Goal: Task Accomplishment & Management: Use online tool/utility

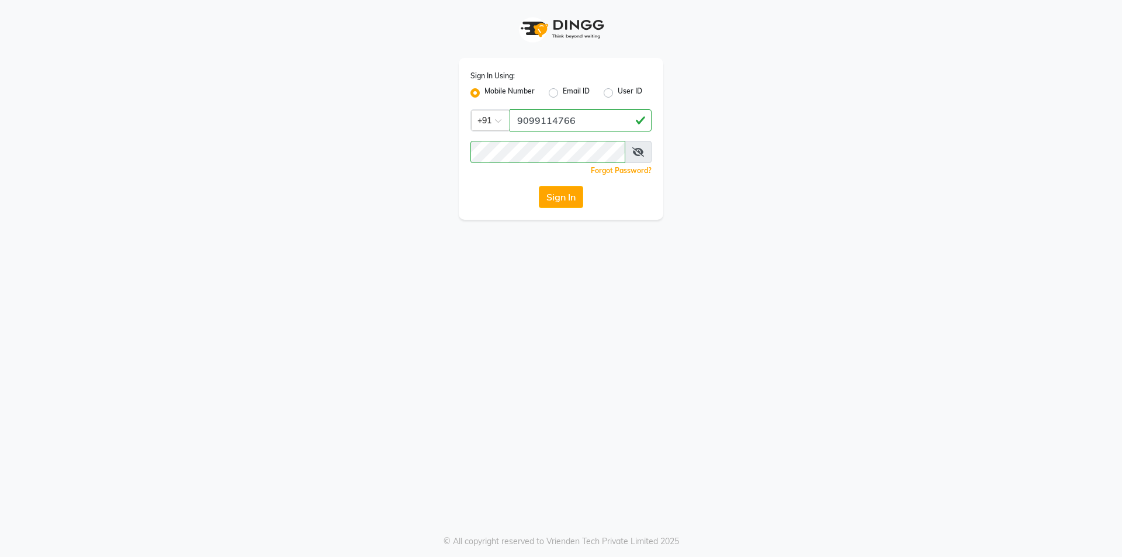
click at [547, 191] on button "Sign In" at bounding box center [561, 197] width 44 height 22
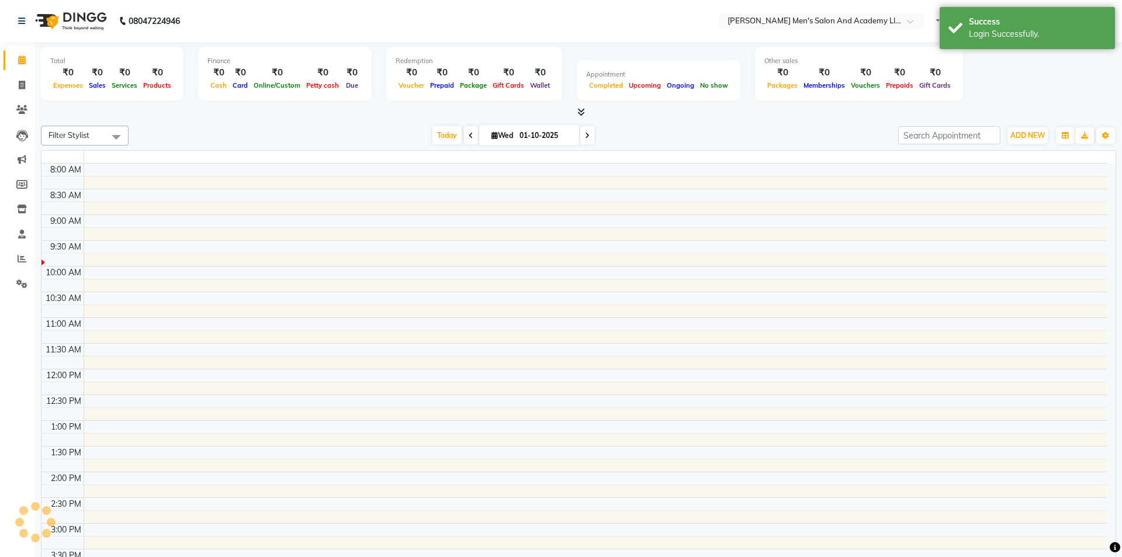
select select "en"
click at [25, 88] on icon at bounding box center [22, 85] width 6 height 9
select select "service"
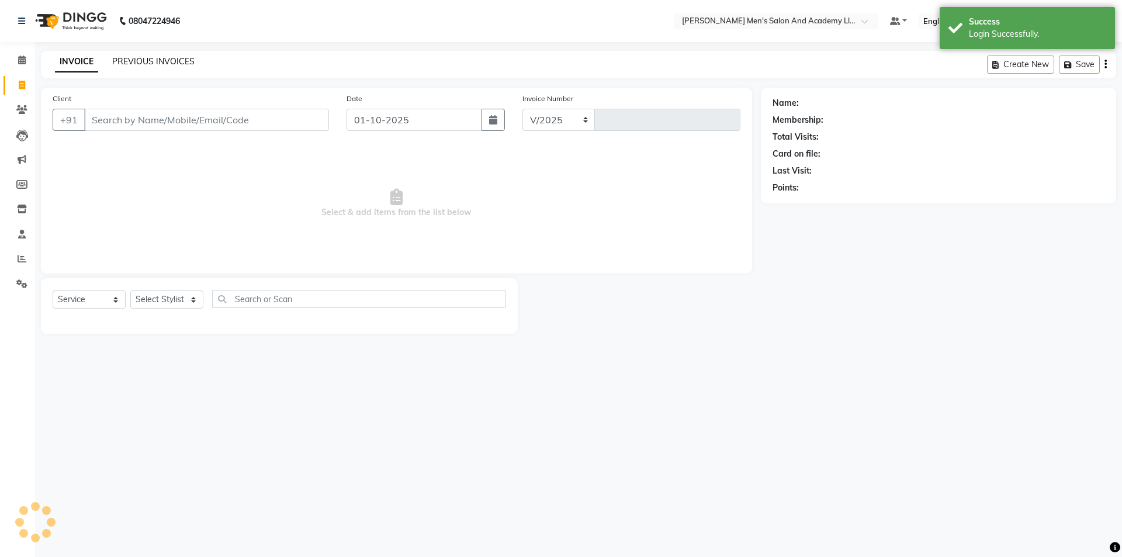
select select "6752"
type input "10637"
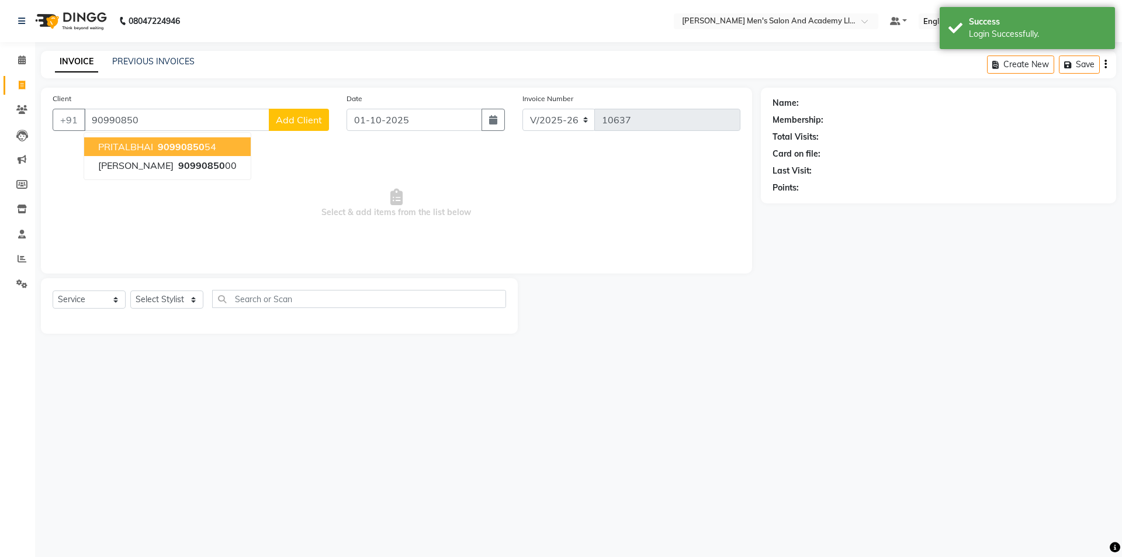
click at [200, 144] on span "90990850" at bounding box center [181, 147] width 47 height 12
type input "9099085054"
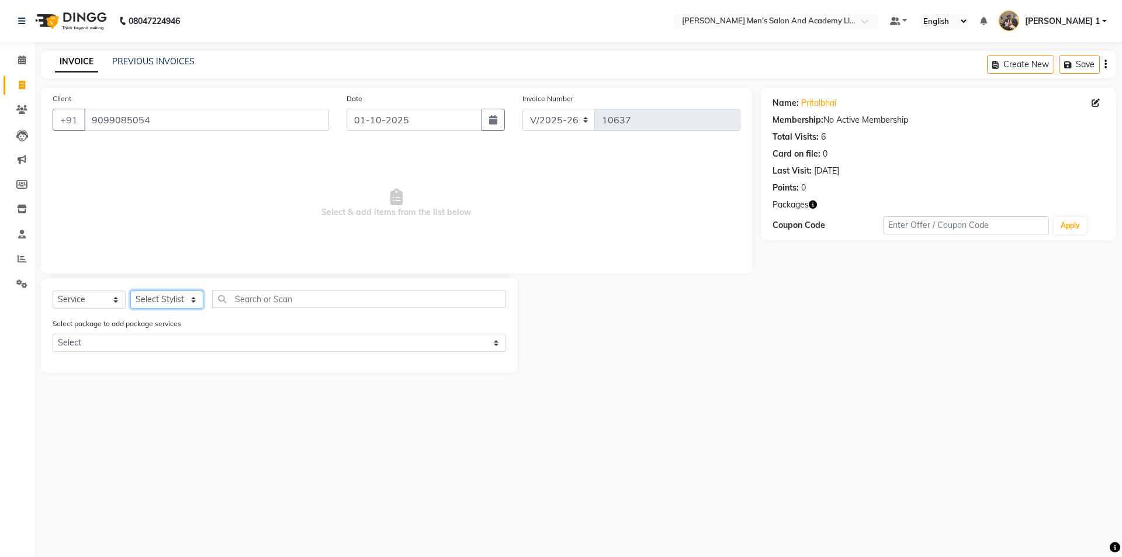
click at [150, 293] on select "Select Stylist [PERSON_NAME] [PERSON_NAME] [PERSON_NAME] [PERSON_NAME] [PERSON_…" at bounding box center [166, 299] width 73 height 18
select select "83022"
click at [130, 290] on select "Select Stylist [PERSON_NAME] [PERSON_NAME] [PERSON_NAME] [PERSON_NAME] [PERSON_…" at bounding box center [166, 299] width 73 height 18
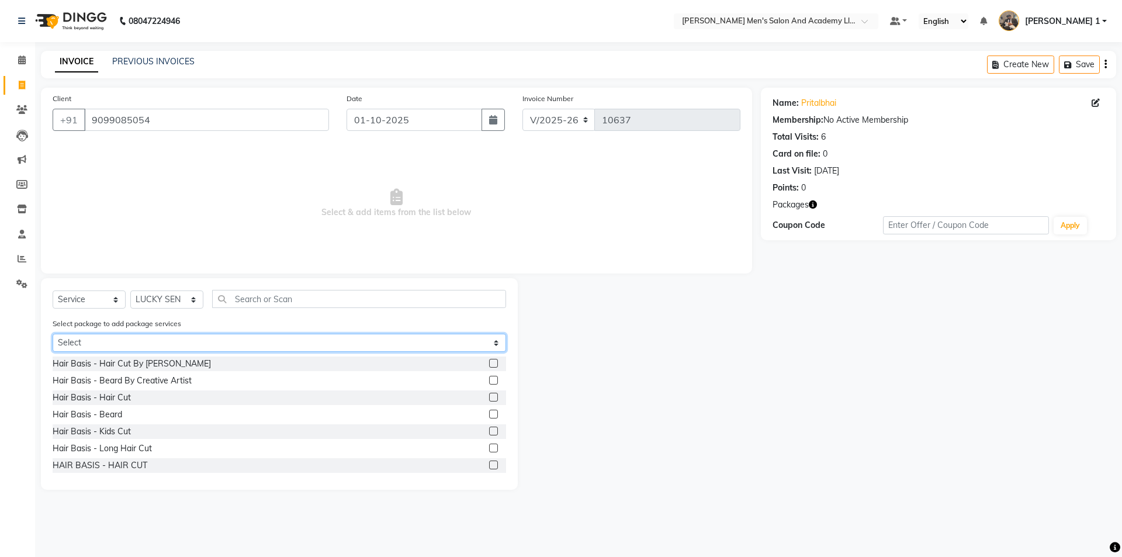
click at [155, 348] on select "Select GLOW PACKAGE GLOW PACKAGE GLOW PACKAGE COOL CUTS JUNIOR PACKAGE COOL CUT…" at bounding box center [280, 343] width 454 height 18
click at [53, 334] on select "Select GLOW PACKAGE GLOW PACKAGE GLOW PACKAGE COOL CUTS JUNIOR PACKAGE COOL CUT…" at bounding box center [280, 343] width 454 height 18
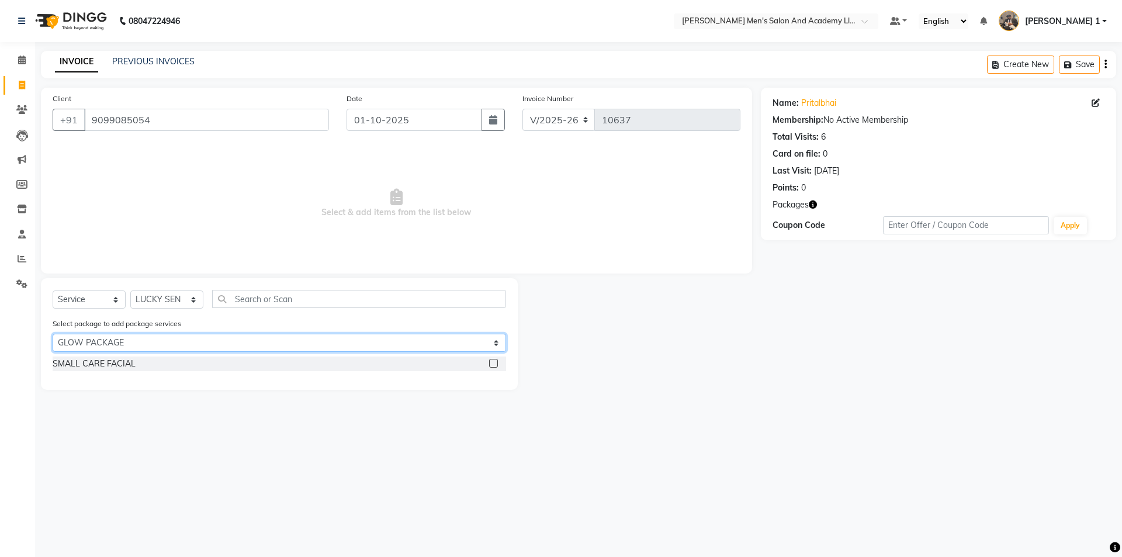
click at [167, 339] on select "Select GLOW PACKAGE GLOW PACKAGE GLOW PACKAGE COOL CUTS JUNIOR PACKAGE COOL CUT…" at bounding box center [280, 343] width 454 height 18
select select "4: Object"
click at [53, 334] on select "Select GLOW PACKAGE GLOW PACKAGE GLOW PACKAGE COOL CUTS JUNIOR PACKAGE COOL CUT…" at bounding box center [280, 343] width 454 height 18
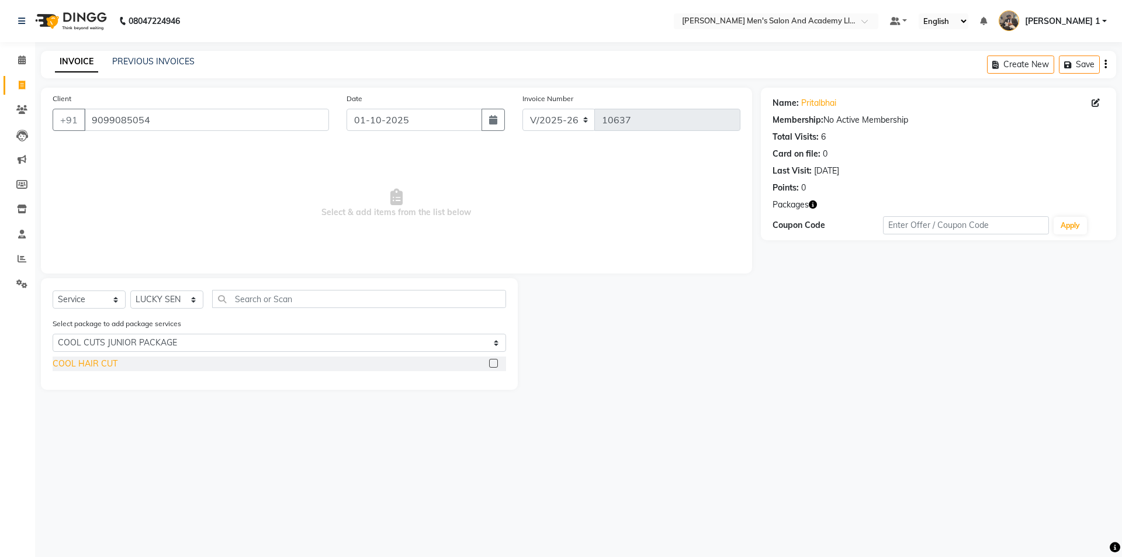
click at [115, 361] on div "COOL HAIR CUT" at bounding box center [85, 364] width 65 height 12
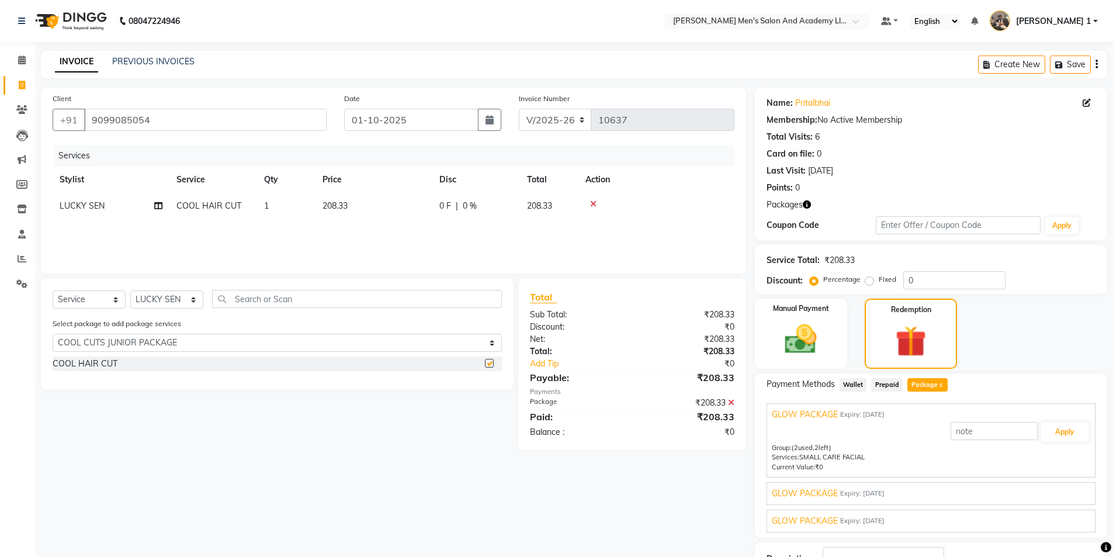
checkbox input "false"
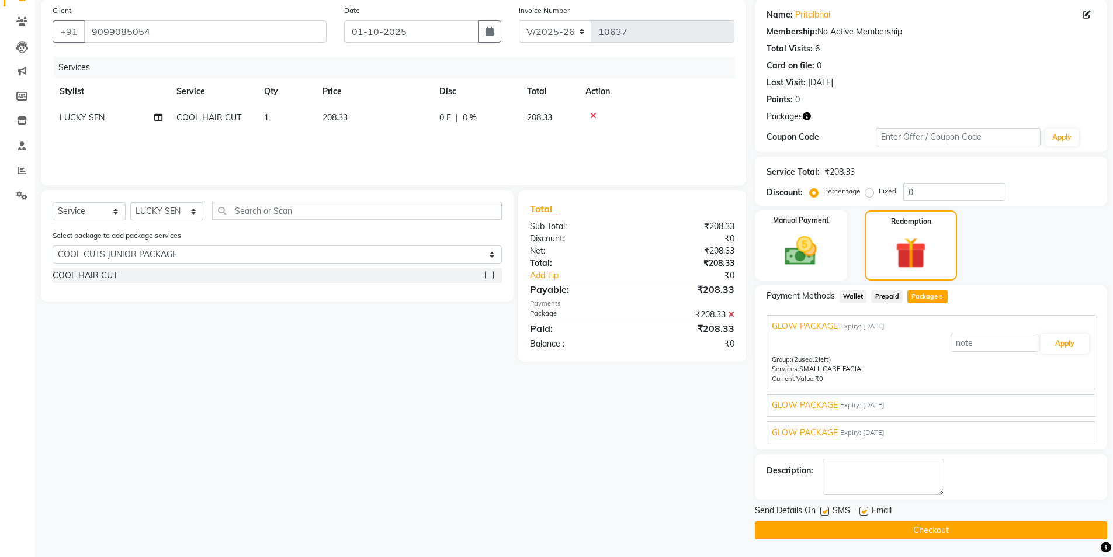
click at [826, 433] on span "GLOW PACKAGE" at bounding box center [805, 433] width 66 height 12
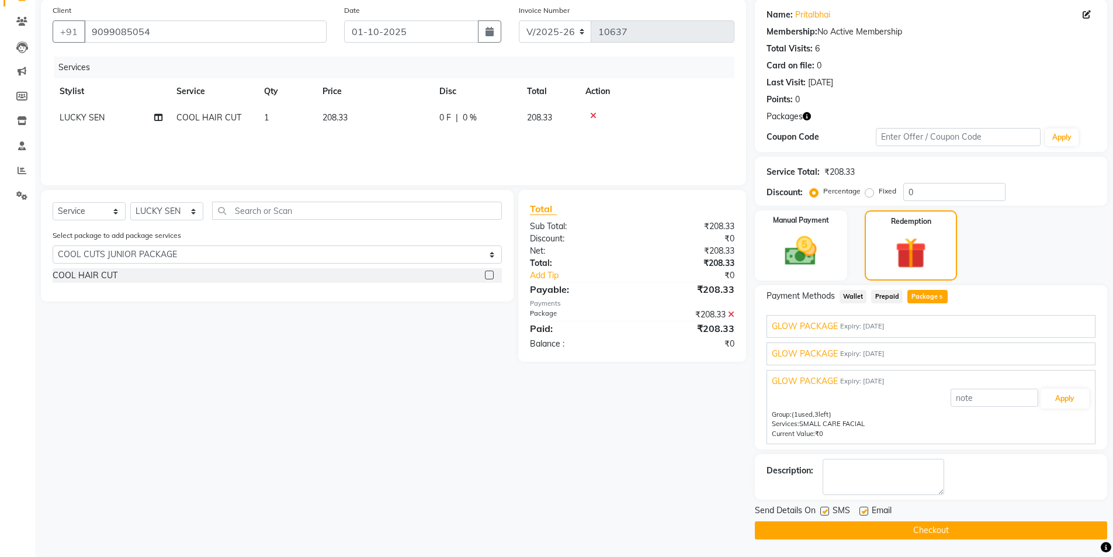
scroll to position [54, 0]
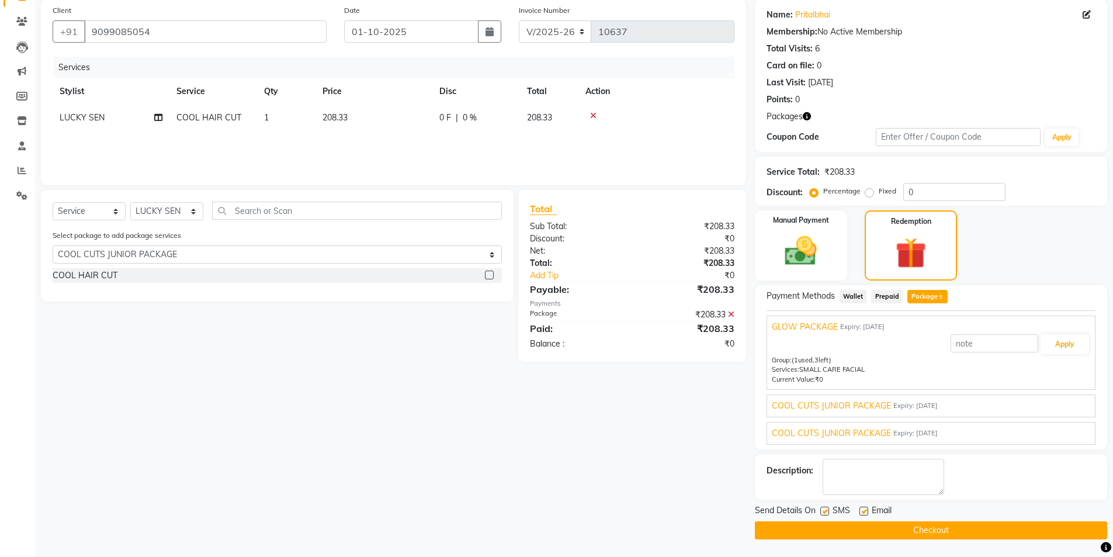
click at [832, 413] on div "COOL CUTS JUNIOR PACKAGE Expiry: [DATE] Applied Group: (4 used, 2 left) Service…" at bounding box center [931, 406] width 329 height 23
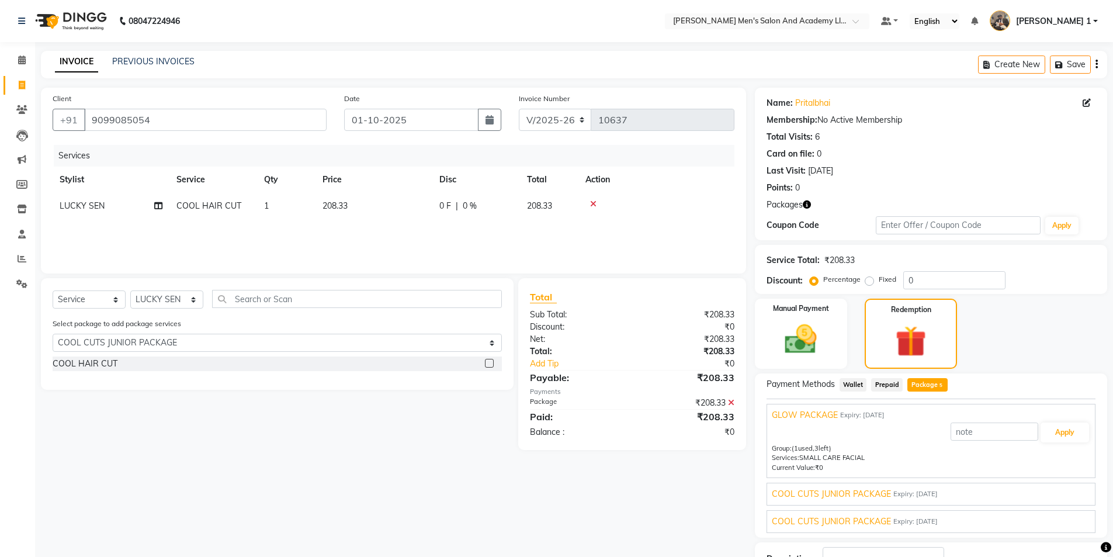
click at [836, 492] on span "COOL CUTS JUNIOR PACKAGE" at bounding box center [831, 494] width 119 height 12
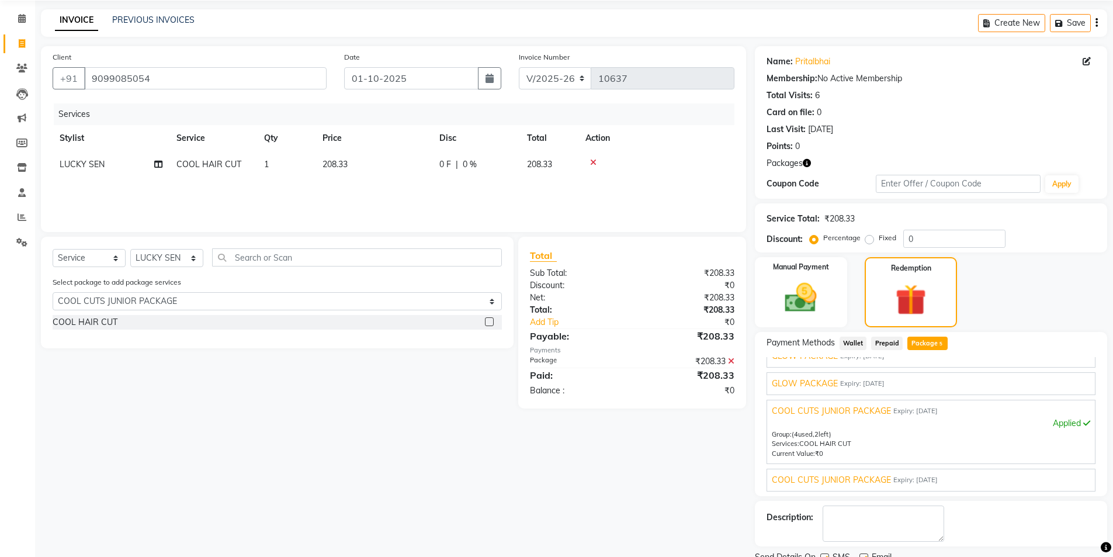
scroll to position [88, 0]
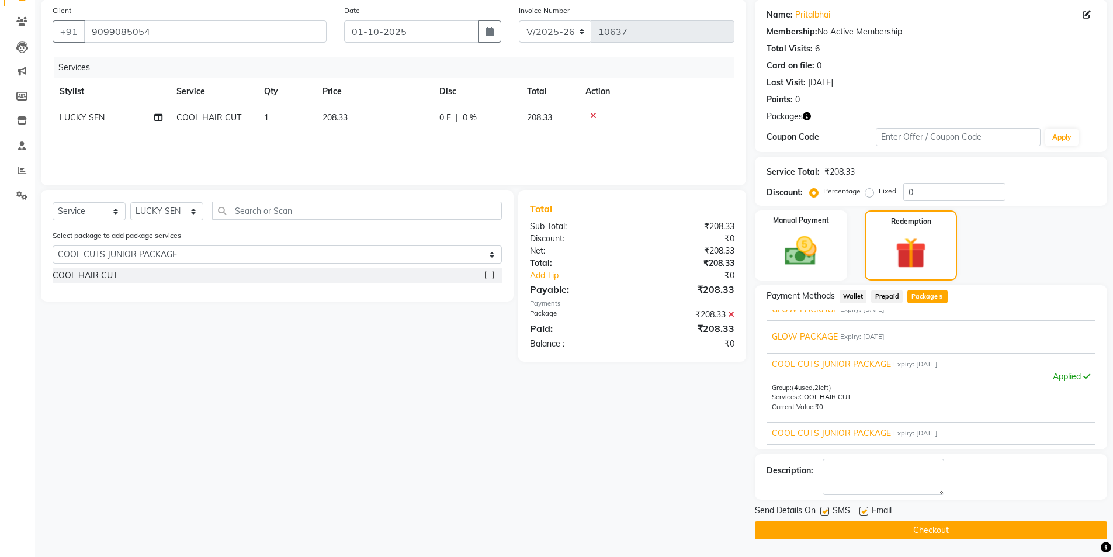
click at [830, 432] on span "COOL CUTS JUNIOR PACKAGE" at bounding box center [831, 433] width 119 height 12
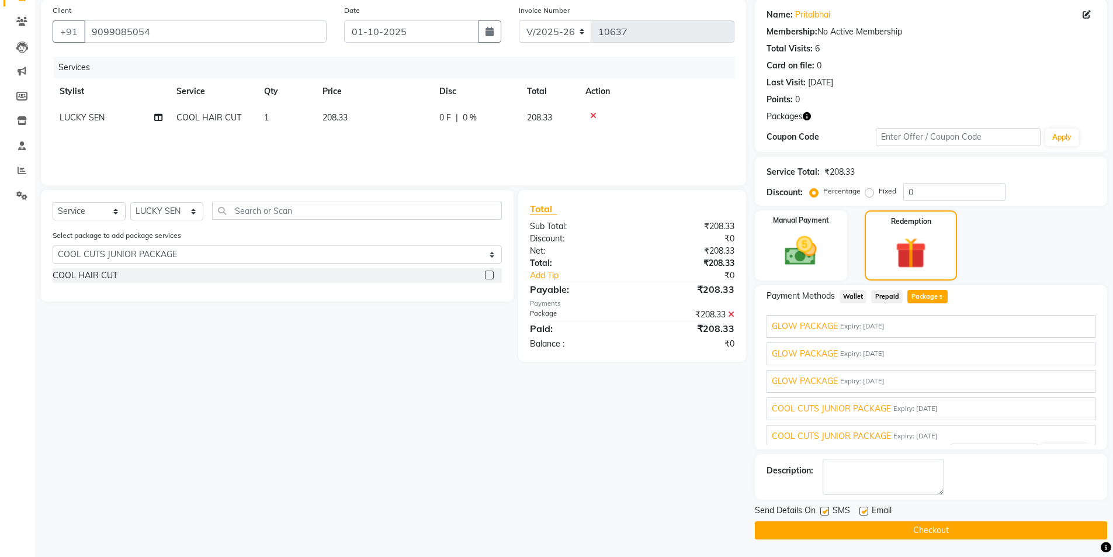
click at [828, 373] on div "GLOW PACKAGE Expiry: [DATE] Apply Group: (1 used, 3 left) Services: SMALL CARE …" at bounding box center [931, 381] width 329 height 23
click at [829, 382] on span "GLOW PACKAGE" at bounding box center [805, 381] width 66 height 12
click at [818, 350] on span "GLOW PACKAGE" at bounding box center [805, 354] width 66 height 12
click at [812, 322] on span "GLOW PACKAGE" at bounding box center [805, 326] width 66 height 12
click at [594, 116] on icon at bounding box center [593, 116] width 6 height 8
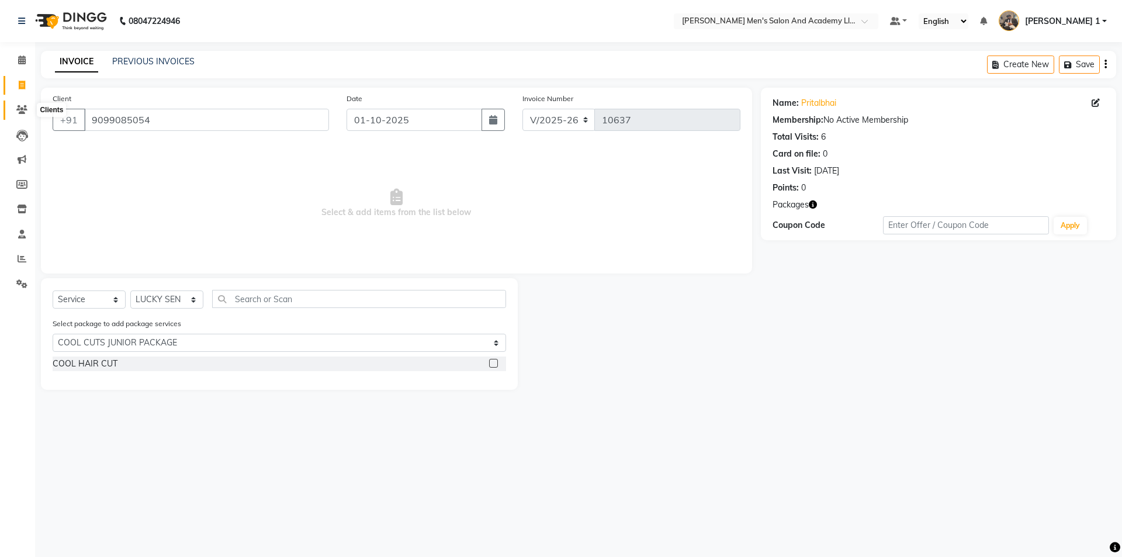
click at [27, 108] on span at bounding box center [22, 109] width 20 height 13
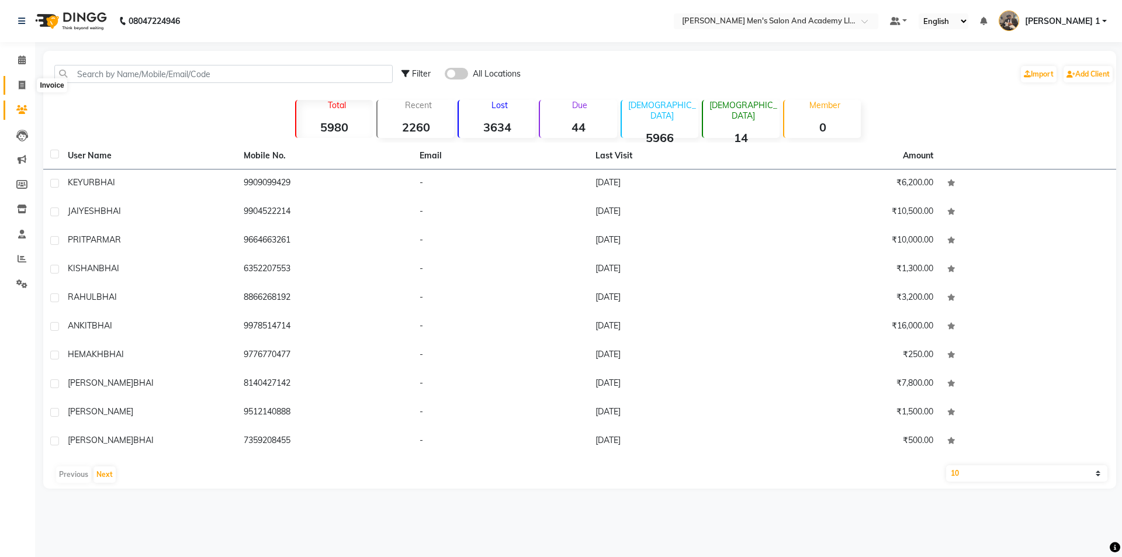
click at [23, 84] on icon at bounding box center [22, 85] width 6 height 9
select select "service"
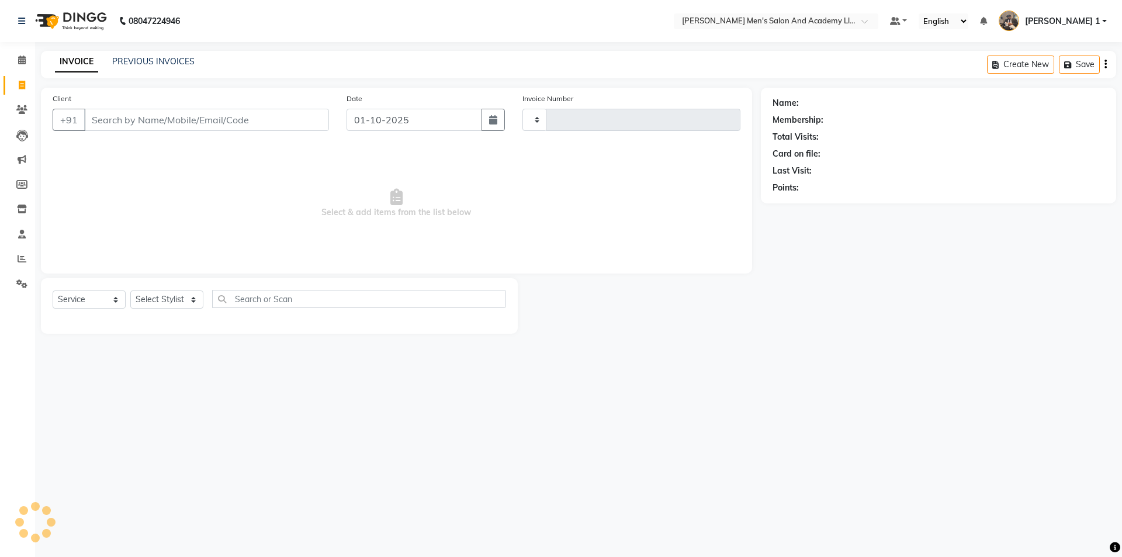
type input "10637"
select select "6752"
click at [139, 62] on link "PREVIOUS INVOICES" at bounding box center [153, 61] width 82 height 11
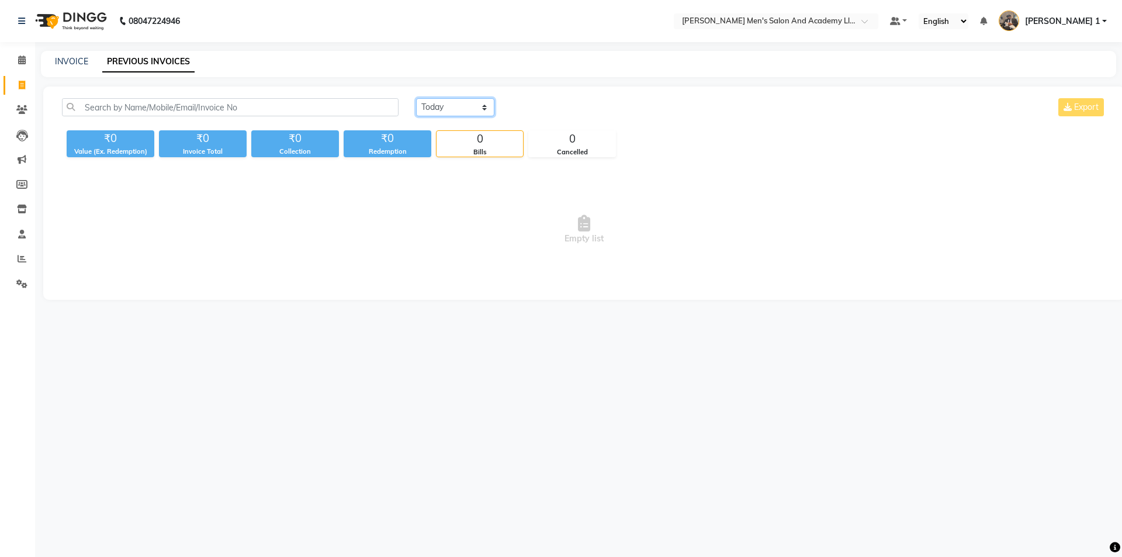
click at [443, 108] on select "[DATE] [DATE] Custom Range" at bounding box center [455, 107] width 78 height 18
select select "[DATE]"
click at [416, 98] on select "[DATE] [DATE] Custom Range" at bounding box center [455, 107] width 78 height 18
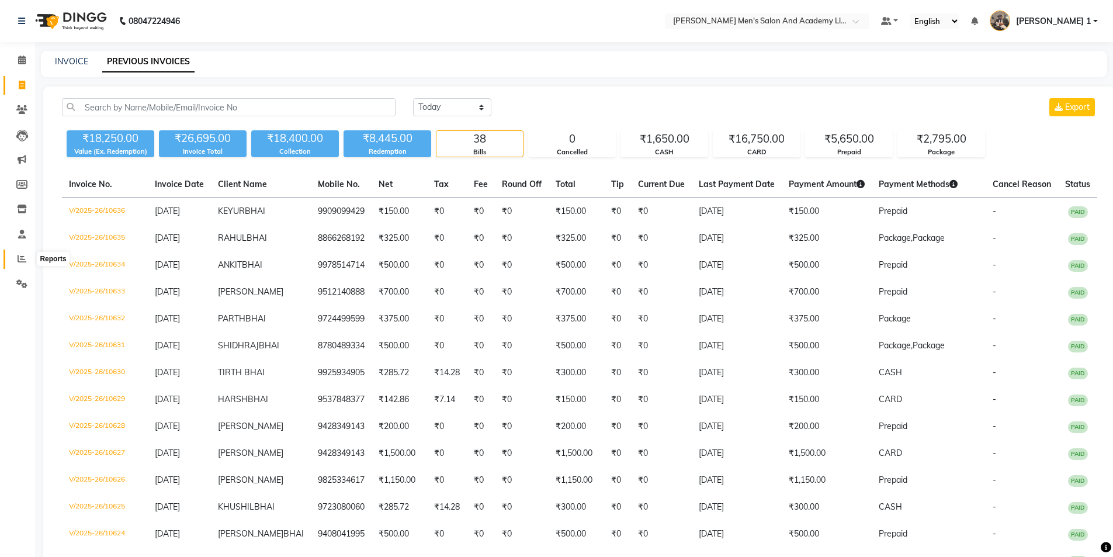
click at [13, 260] on span at bounding box center [22, 258] width 20 height 13
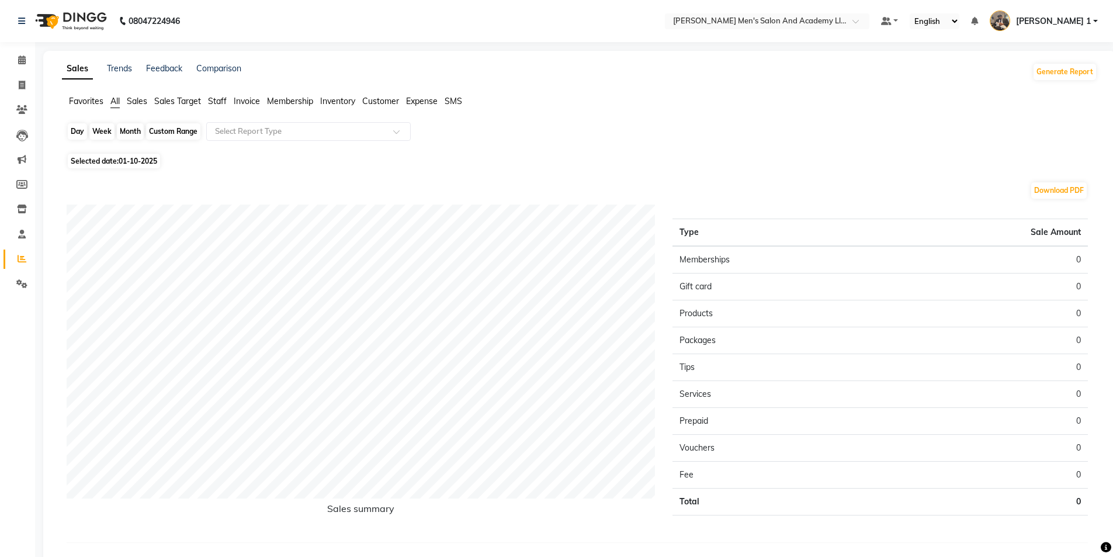
click at [72, 127] on div "Day" at bounding box center [77, 131] width 19 height 16
select select "10"
select select "2025"
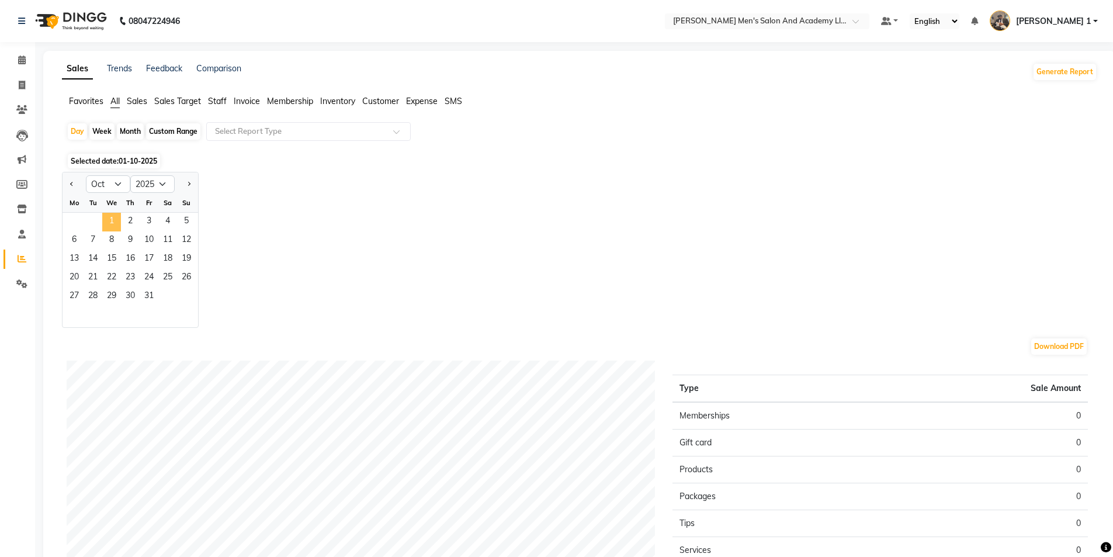
click at [114, 218] on span "1" at bounding box center [111, 222] width 19 height 19
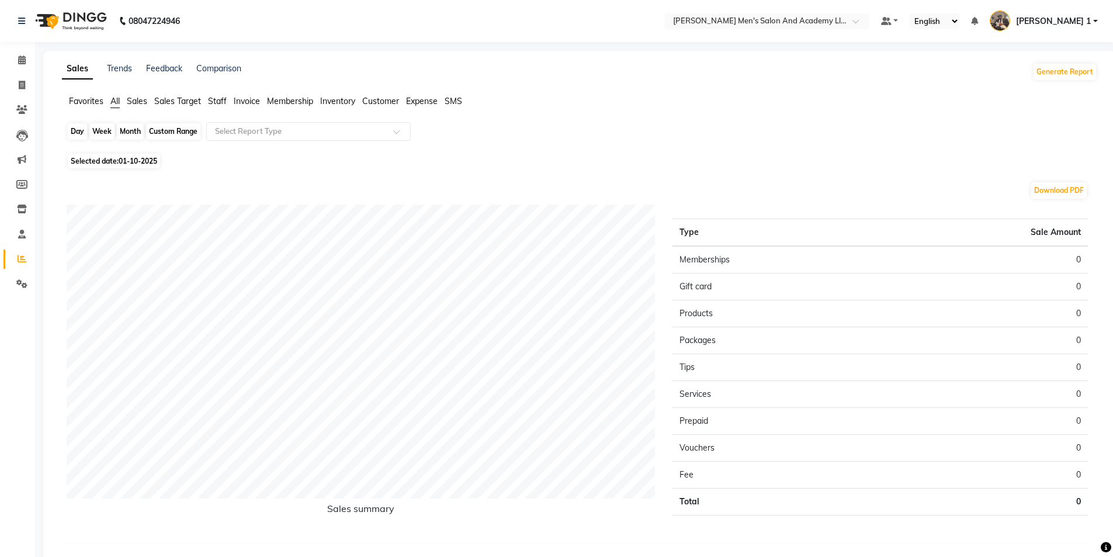
click at [82, 134] on div "Day" at bounding box center [77, 131] width 19 height 16
select select "10"
select select "2025"
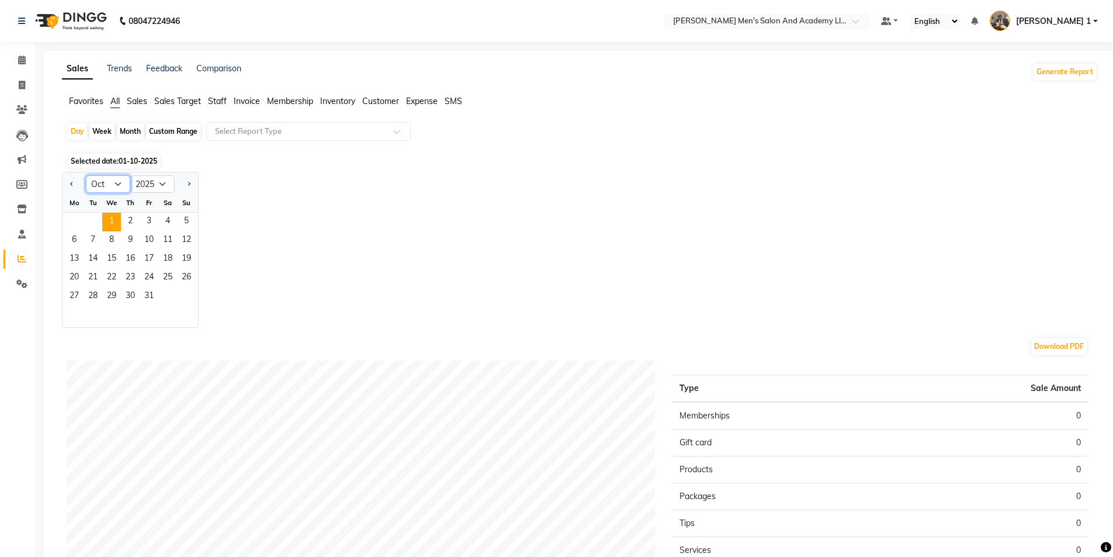
drag, startPoint x: 108, startPoint y: 184, endPoint x: 108, endPoint y: 191, distance: 7.6
click at [108, 184] on select "Jan Feb Mar Apr May Jun [DATE] Aug Sep Oct Nov Dec" at bounding box center [108, 184] width 44 height 18
select select "9"
click at [86, 175] on select "Jan Feb Mar Apr May Jun [DATE] Aug Sep Oct Nov Dec" at bounding box center [108, 184] width 44 height 18
click at [104, 302] on div "29 30" at bounding box center [131, 297] width 136 height 19
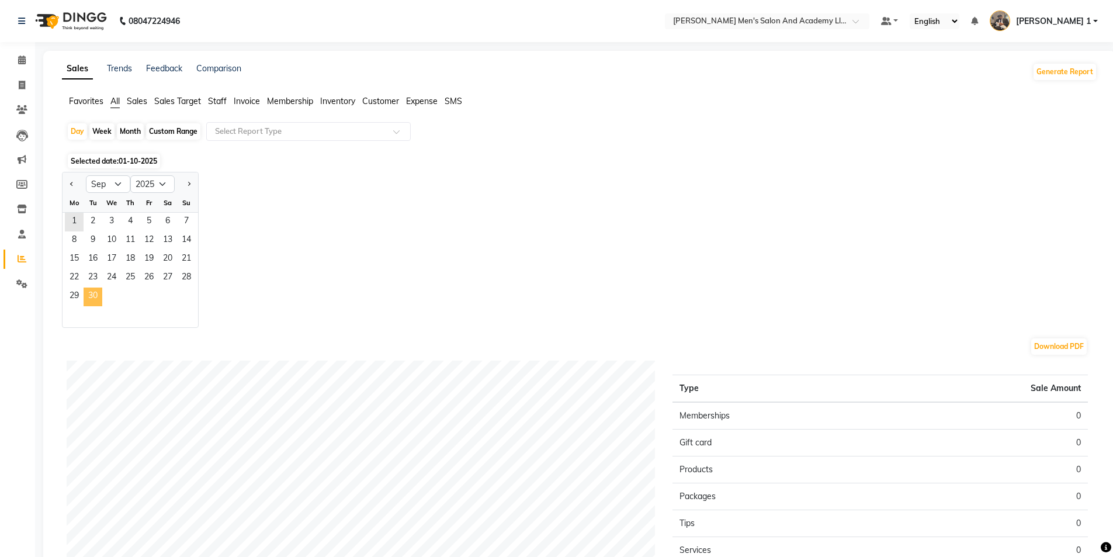
click at [96, 303] on span "30" at bounding box center [93, 297] width 19 height 19
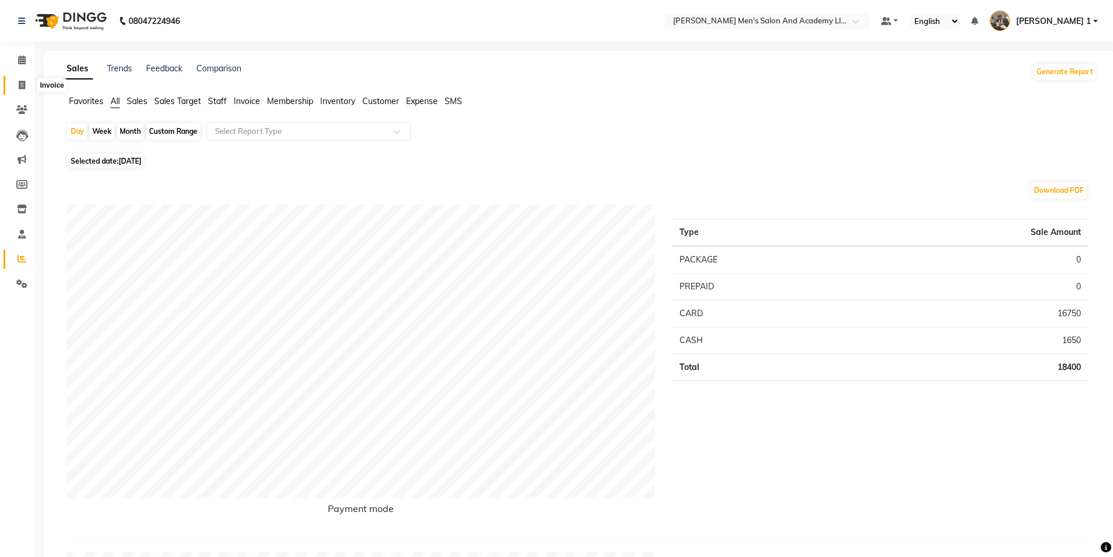
click at [25, 81] on icon at bounding box center [22, 85] width 6 height 9
select select "service"
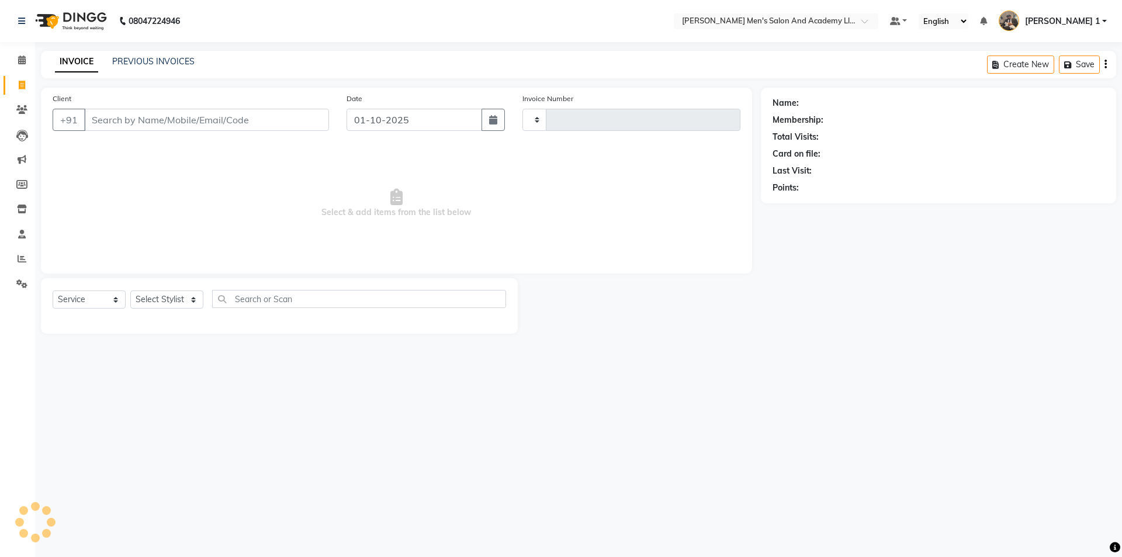
type input "10637"
select select "6752"
click at [134, 58] on link "PREVIOUS INVOICES" at bounding box center [153, 61] width 82 height 11
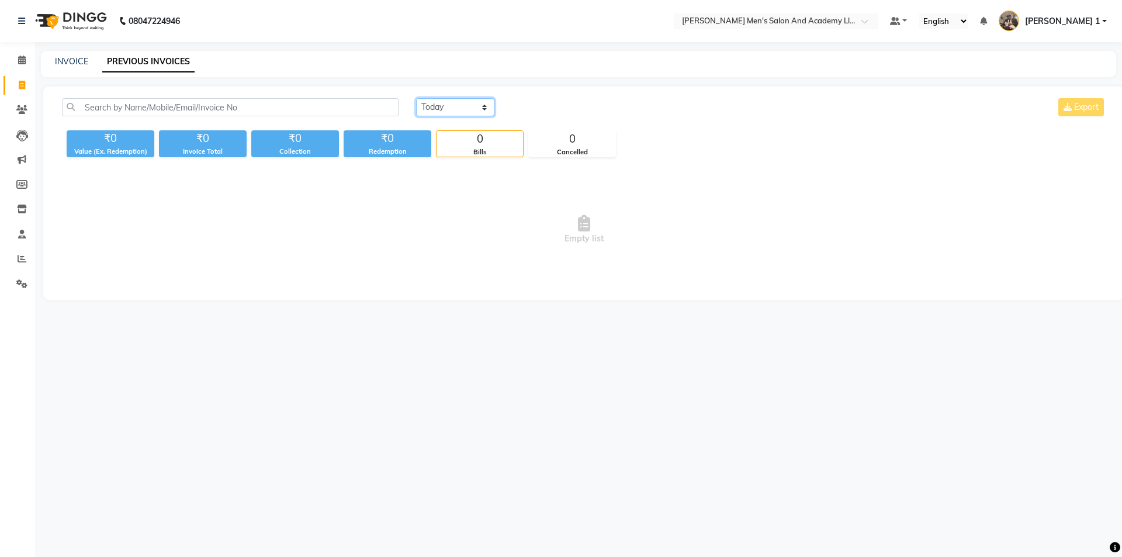
click at [455, 110] on select "[DATE] [DATE] Custom Range" at bounding box center [455, 107] width 78 height 18
select select "range"
click at [416, 98] on select "[DATE] [DATE] Custom Range" at bounding box center [455, 107] width 78 height 18
click at [528, 109] on input "01-10-2025" at bounding box center [551, 107] width 82 height 16
select select "10"
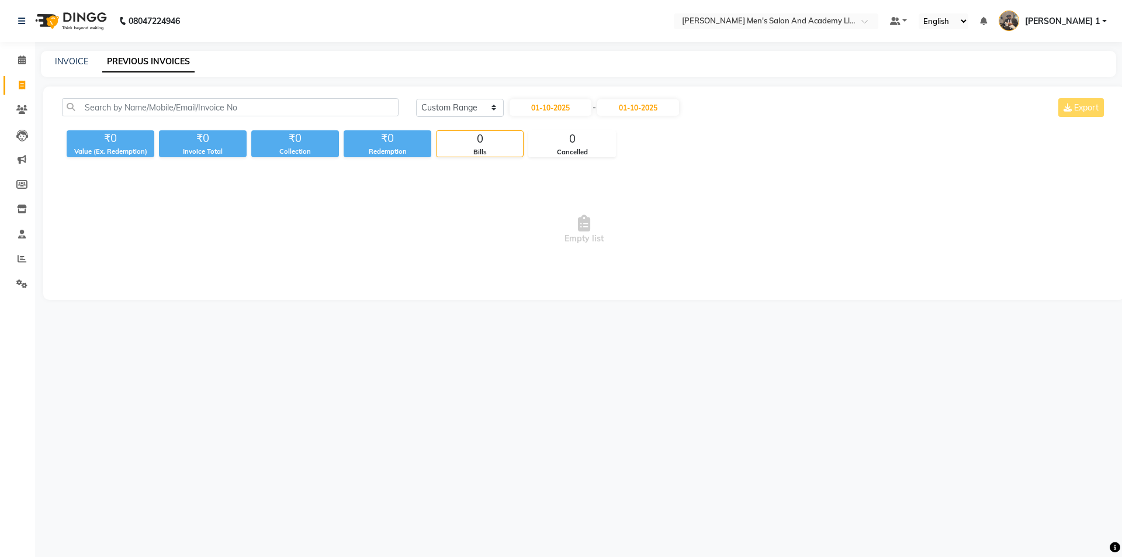
select select "2025"
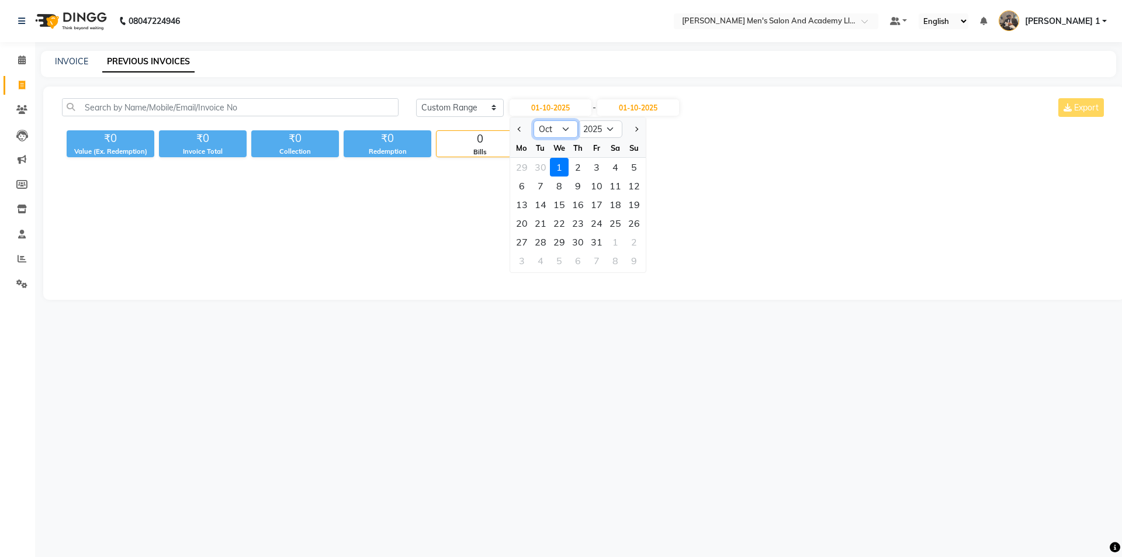
click at [554, 134] on select "Jan Feb Mar Apr May Jun [DATE] Aug Sep Oct Nov Dec" at bounding box center [556, 129] width 44 height 18
select select "9"
click at [534, 120] on select "Jan Feb Mar Apr May Jun [DATE] Aug Sep Oct Nov Dec" at bounding box center [556, 129] width 44 height 18
click at [520, 171] on div "1" at bounding box center [522, 167] width 19 height 19
type input "01-09-2025"
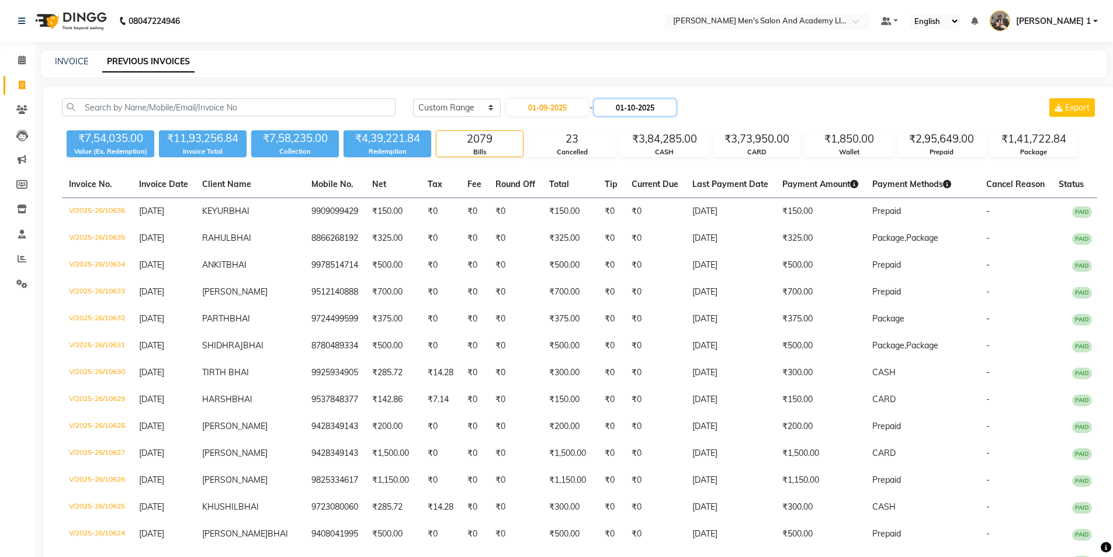
click at [637, 108] on input "01-10-2025" at bounding box center [635, 107] width 82 height 16
select select "10"
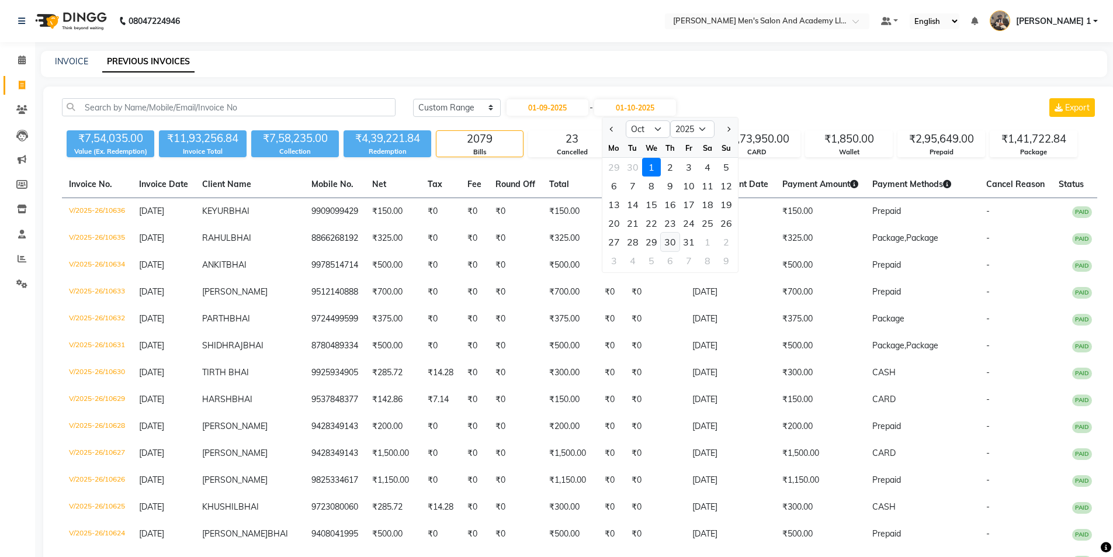
click at [673, 243] on div "30" at bounding box center [670, 242] width 19 height 19
type input "[DATE]"
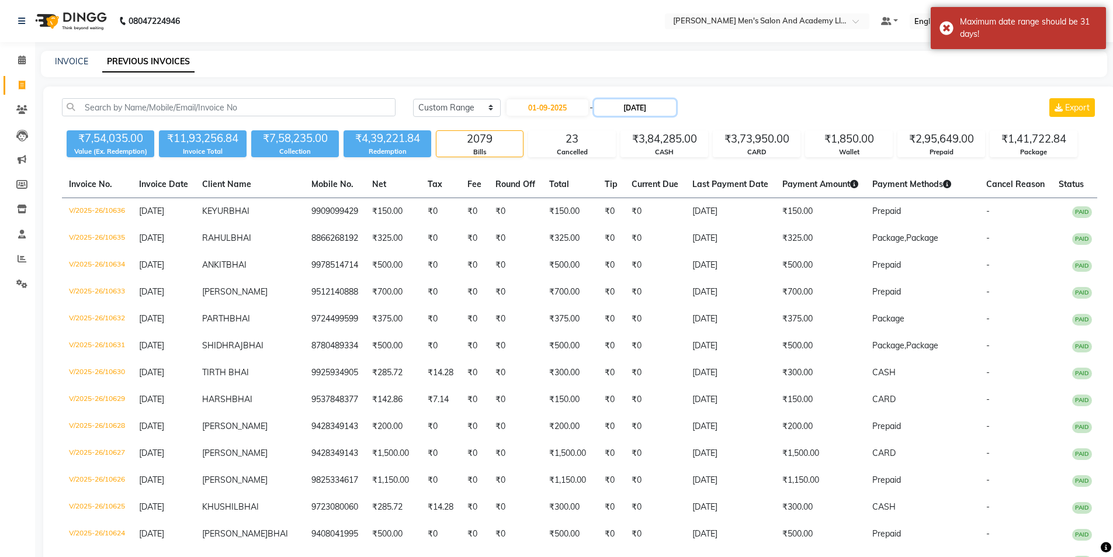
click at [659, 106] on input "[DATE]" at bounding box center [635, 107] width 82 height 16
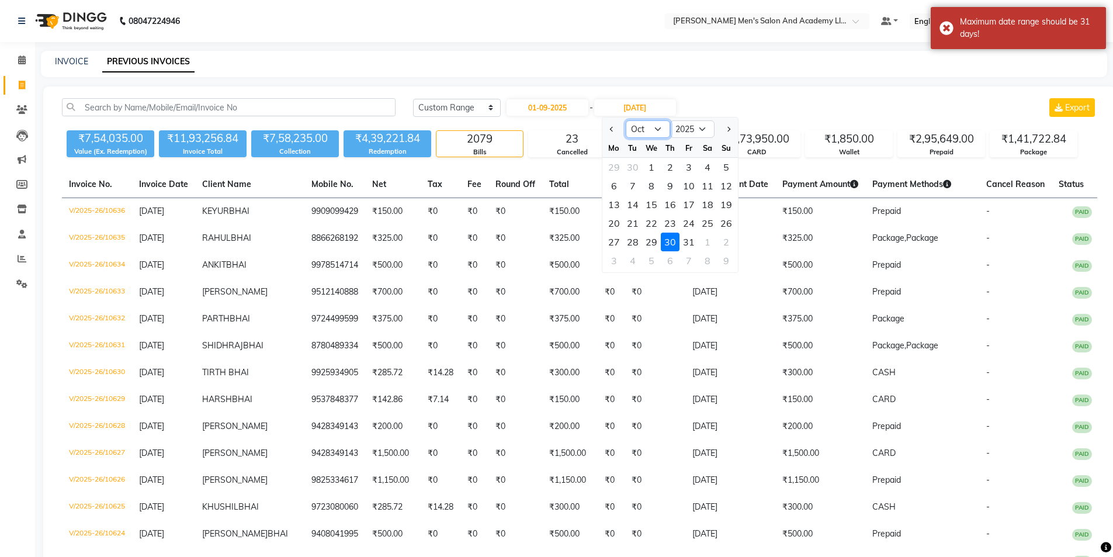
click at [641, 130] on select "Sep Oct Nov Dec" at bounding box center [648, 129] width 44 height 18
select select "9"
click at [626, 120] on select "Sep Oct Nov Dec" at bounding box center [648, 129] width 44 height 18
click at [641, 244] on div "30" at bounding box center [633, 242] width 19 height 19
type input "[DATE]"
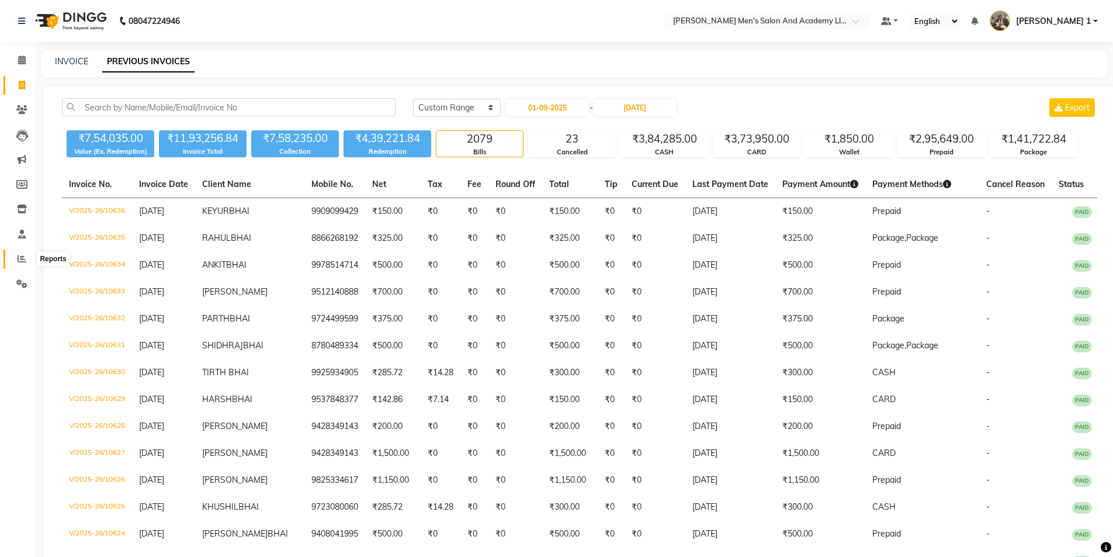
click at [22, 262] on icon at bounding box center [22, 258] width 9 height 9
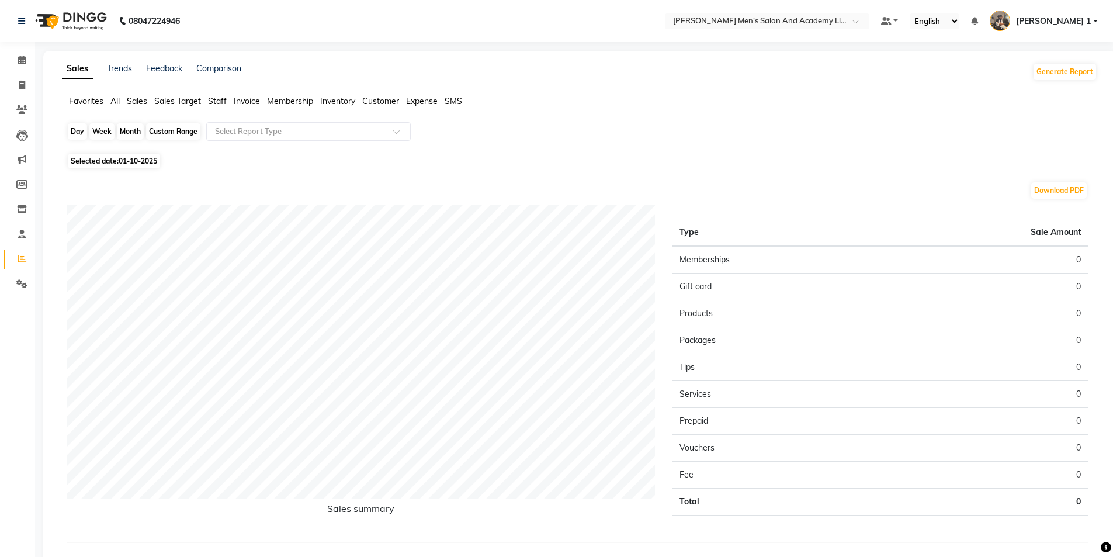
click at [78, 130] on div "Day" at bounding box center [77, 131] width 19 height 16
select select "10"
select select "2025"
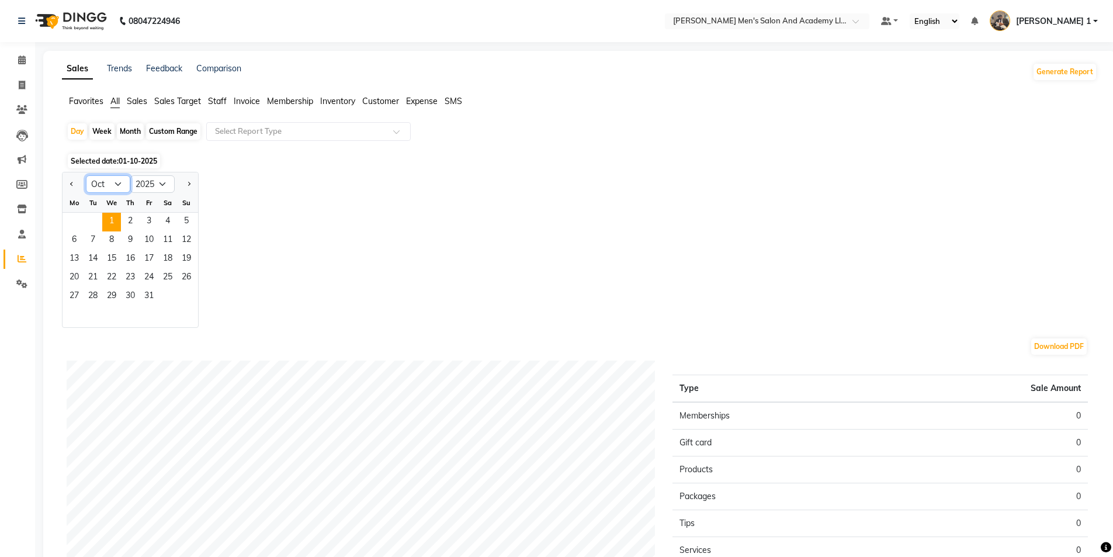
drag, startPoint x: 110, startPoint y: 185, endPoint x: 109, endPoint y: 192, distance: 7.0
click at [110, 185] on select "Jan Feb Mar Apr May Jun [DATE] Aug Sep Oct Nov Dec" at bounding box center [108, 184] width 44 height 18
click at [86, 175] on select "Jan Feb Mar Apr May Jun [DATE] Aug Sep Oct Nov Dec" at bounding box center [108, 184] width 44 height 18
click at [113, 226] on span "1" at bounding box center [111, 222] width 19 height 19
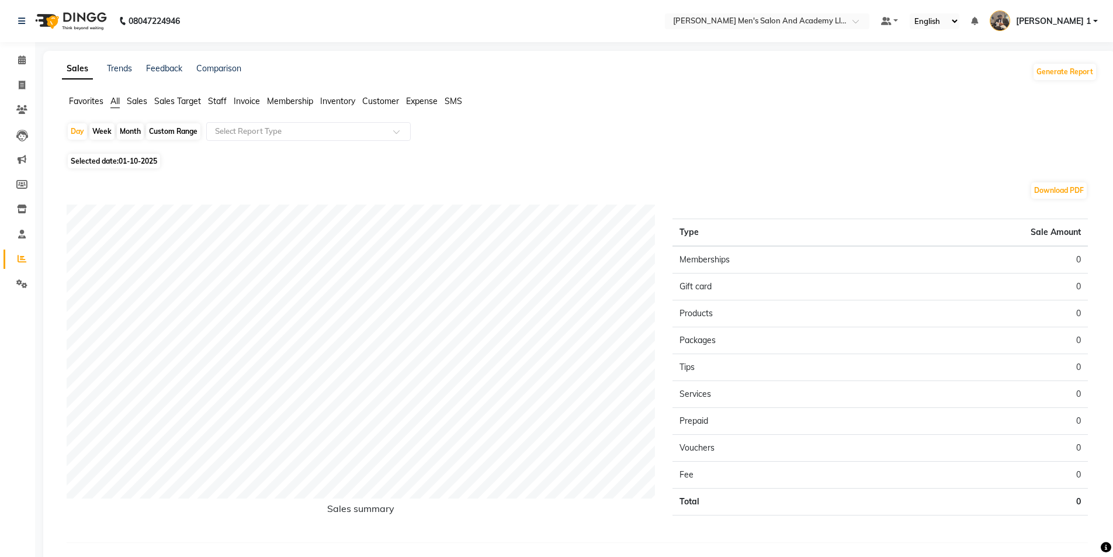
click at [131, 131] on div "Month" at bounding box center [130, 131] width 27 height 16
select select "10"
select select "2025"
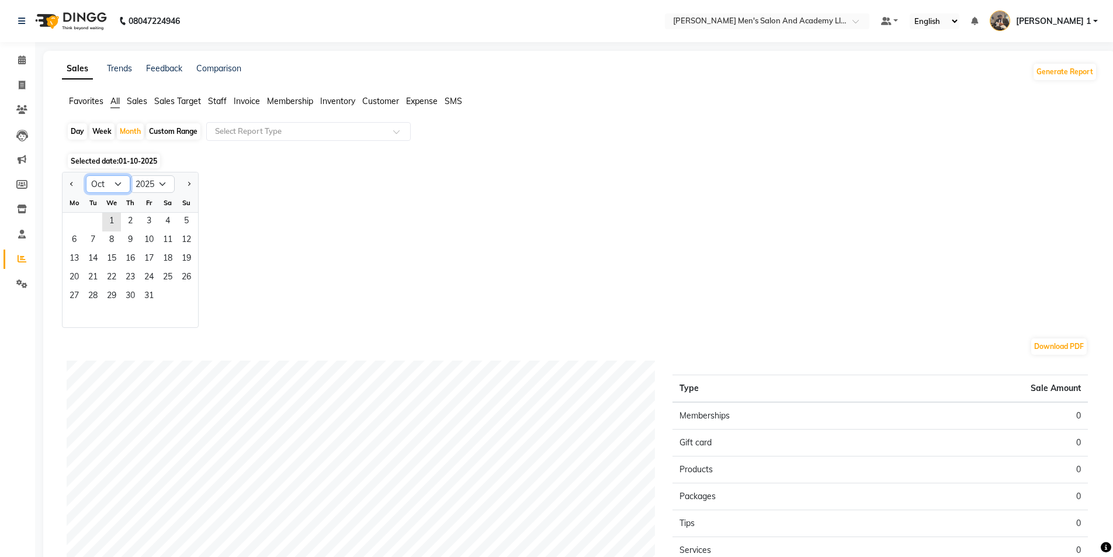
click at [117, 186] on select "Jan Feb Mar Apr May Jun [DATE] Aug Sep Oct Nov Dec" at bounding box center [108, 184] width 44 height 18
select select "9"
click at [86, 175] on select "Jan Feb Mar Apr May Jun [DATE] Aug Sep Oct Nov Dec" at bounding box center [108, 184] width 44 height 18
click at [84, 214] on span "2" at bounding box center [93, 222] width 19 height 19
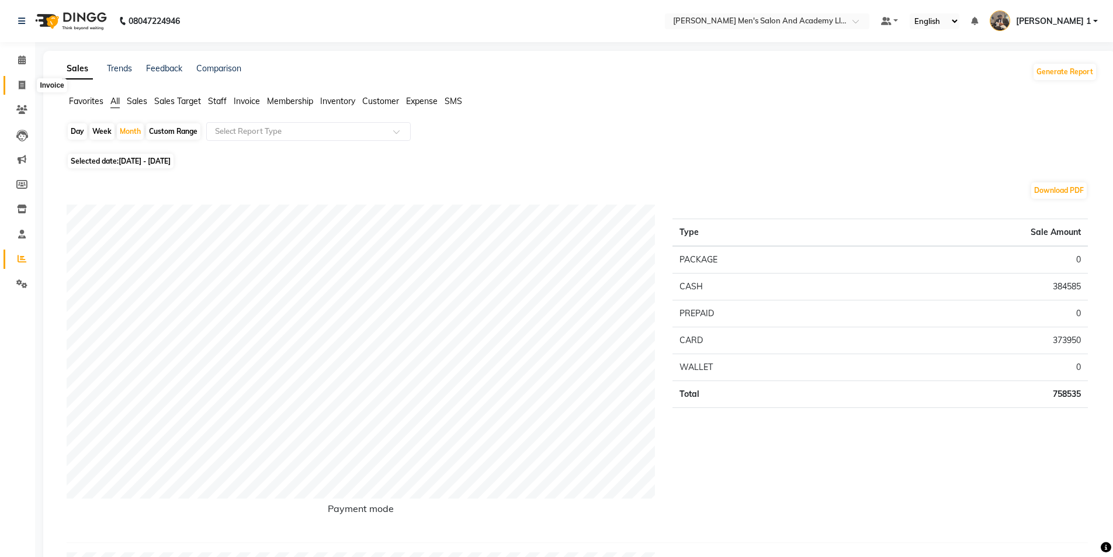
click at [17, 80] on span at bounding box center [22, 85] width 20 height 13
select select "service"
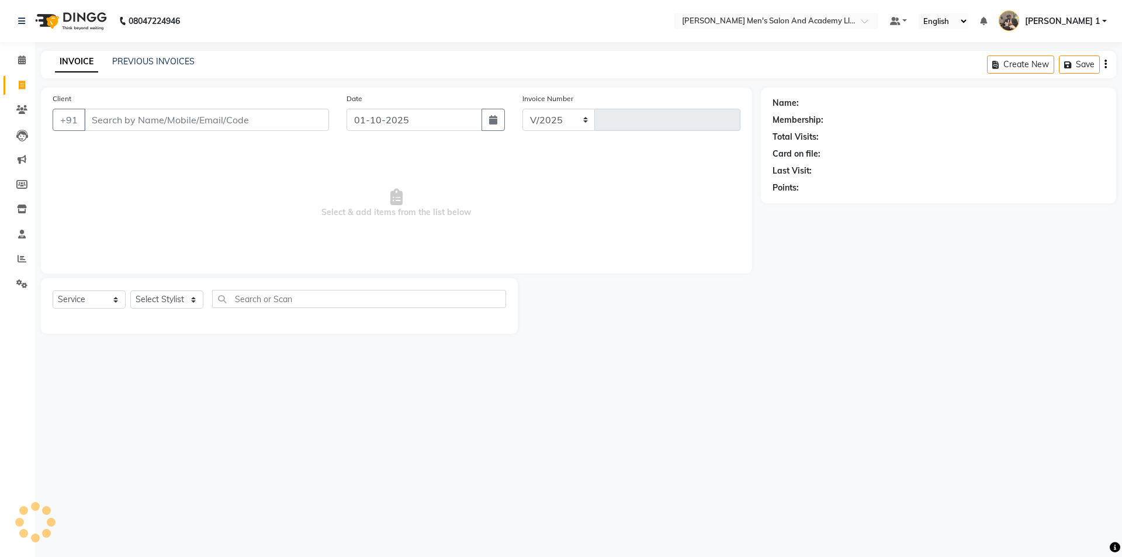
select select "6752"
type input "10637"
click at [14, 282] on span at bounding box center [22, 284] width 20 height 13
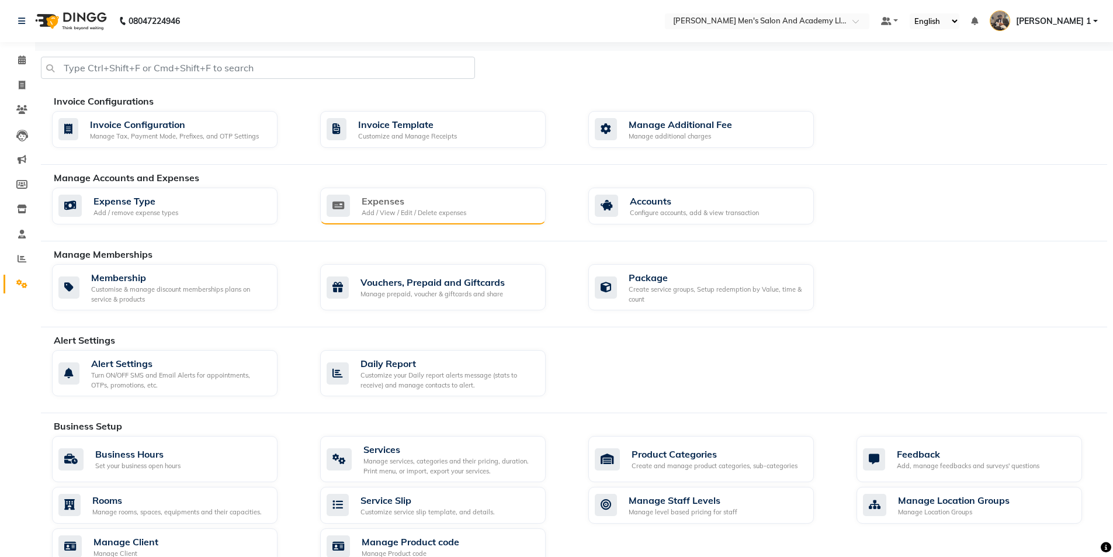
click at [395, 204] on div "Expenses" at bounding box center [414, 201] width 105 height 14
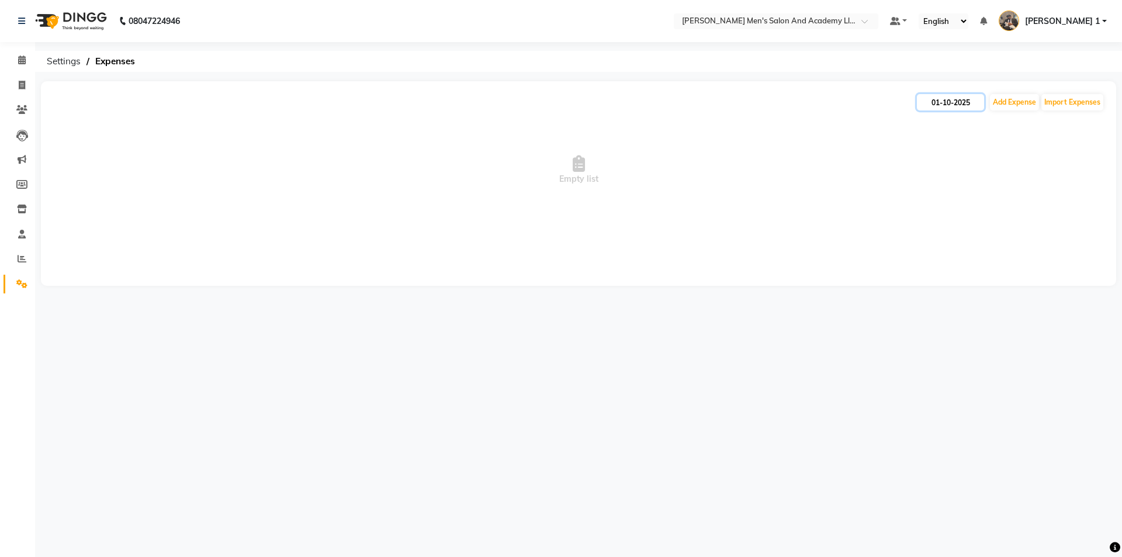
click at [961, 99] on input "01-10-2025" at bounding box center [950, 102] width 67 height 16
select select "10"
select select "2025"
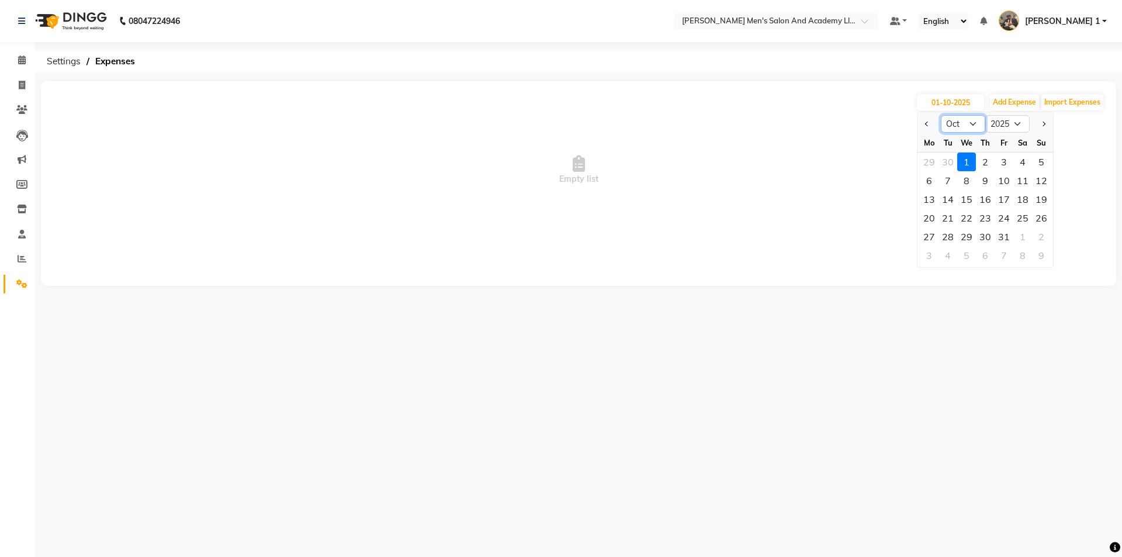
click at [968, 126] on select "Jan Feb Mar Apr May Jun [DATE] Aug Sep Oct Nov Dec" at bounding box center [963, 124] width 44 height 18
select select "9"
click at [941, 115] on select "Jan Feb Mar Apr May Jun [DATE] Aug Sep Oct Nov Dec" at bounding box center [963, 124] width 44 height 18
click at [1023, 218] on div "27" at bounding box center [1023, 218] width 19 height 19
type input "[DATE]"
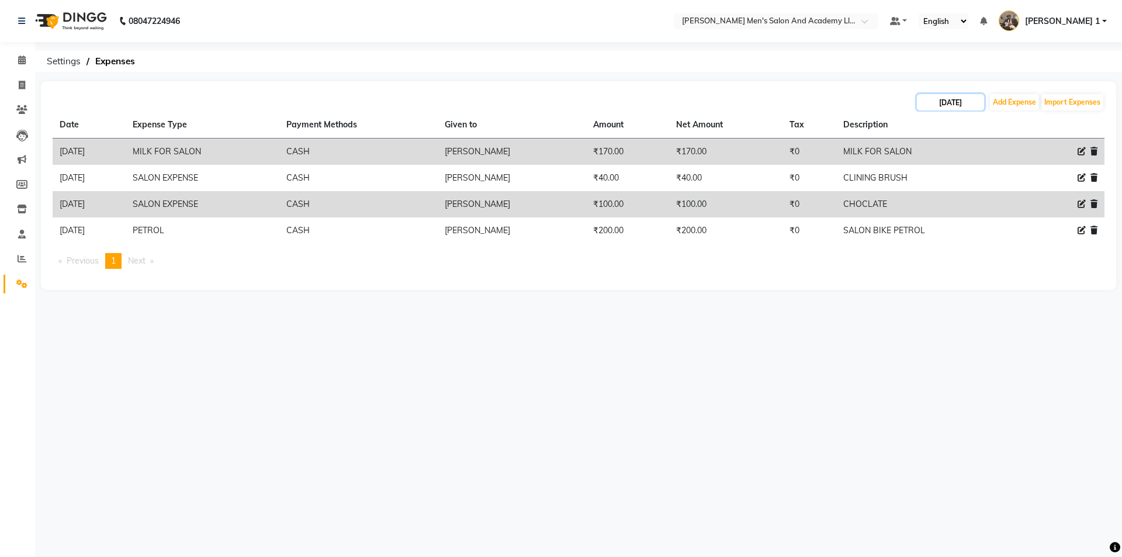
click at [977, 99] on input "[DATE]" at bounding box center [950, 102] width 67 height 16
select select "9"
select select "2025"
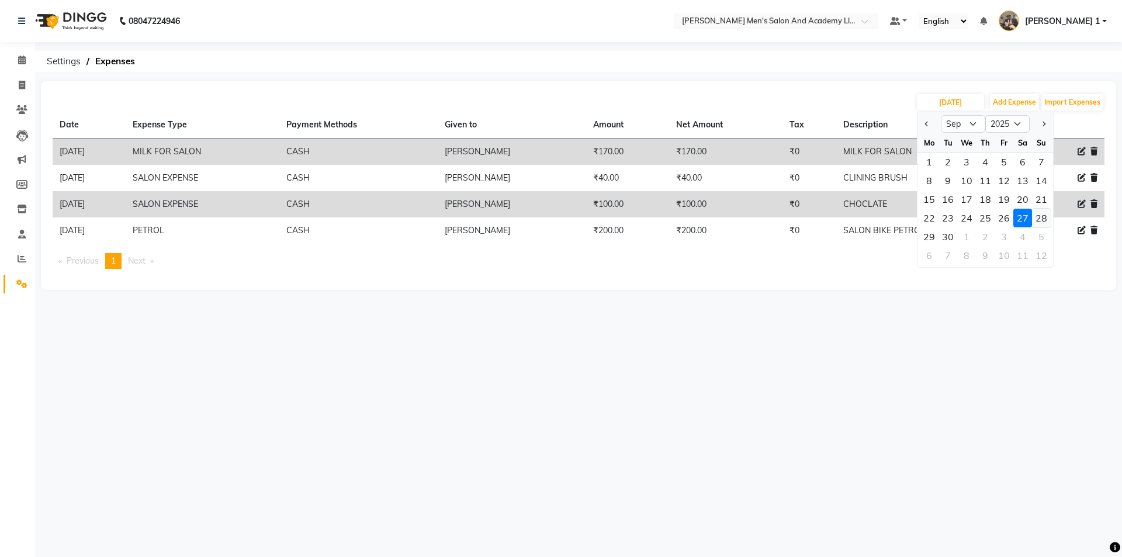
click at [1037, 217] on div "28" at bounding box center [1041, 218] width 19 height 19
type input "[DATE]"
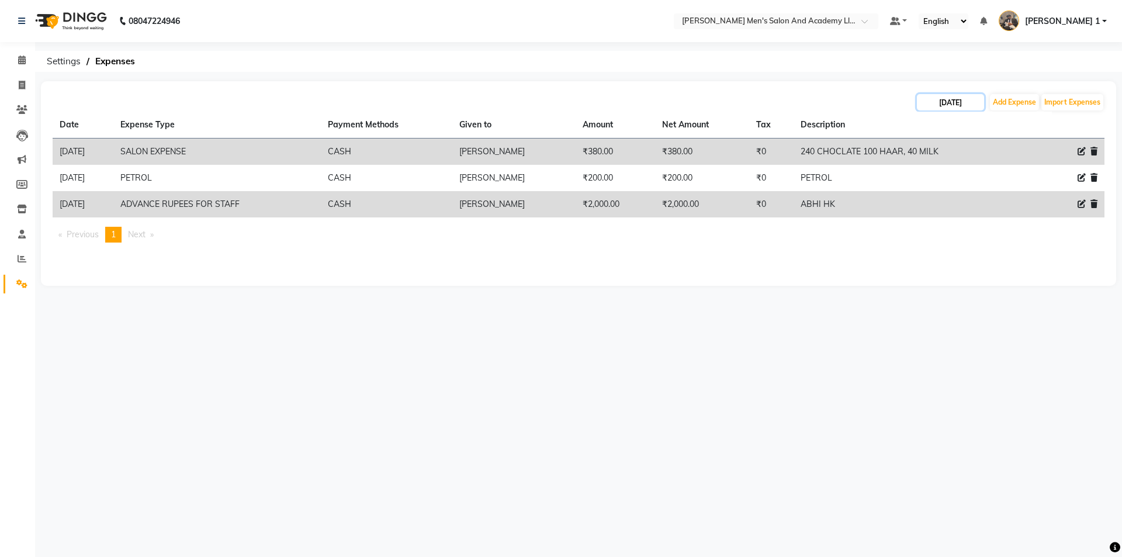
click at [953, 102] on input "[DATE]" at bounding box center [950, 102] width 67 height 16
select select "9"
select select "2025"
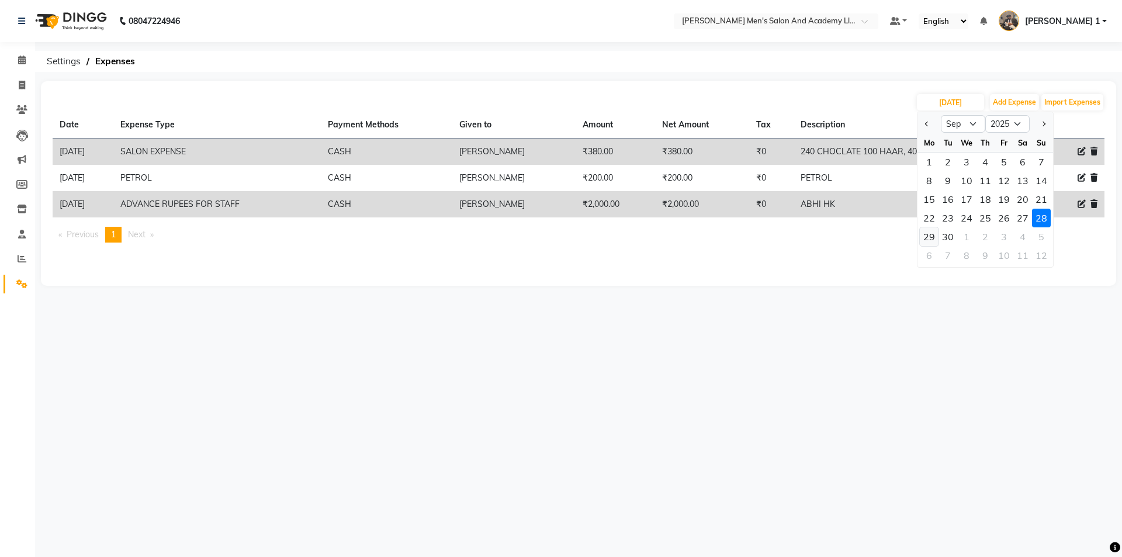
click at [922, 240] on div "29" at bounding box center [929, 236] width 19 height 19
type input "[DATE]"
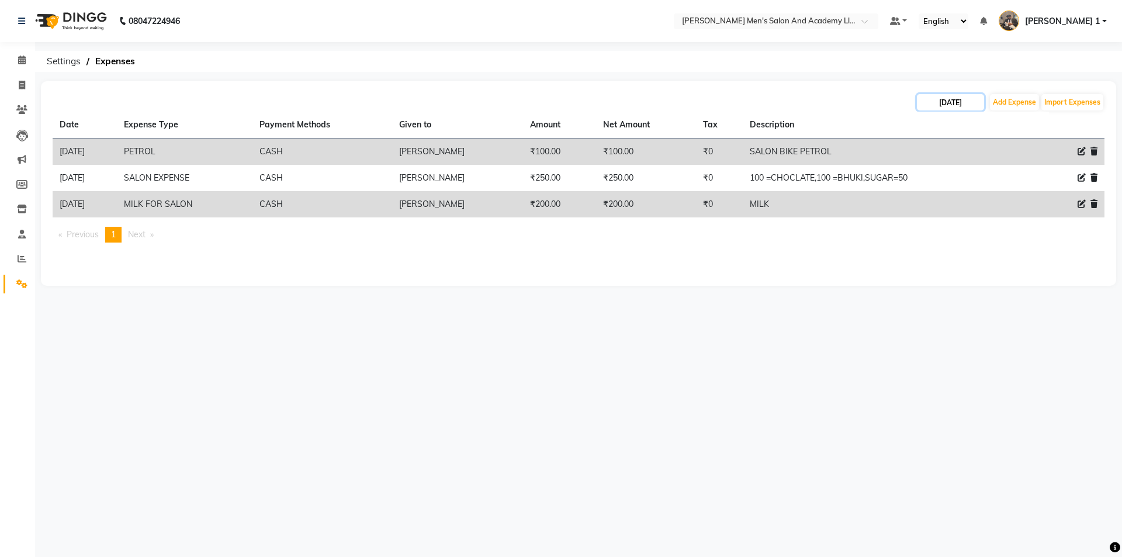
click at [967, 105] on input "[DATE]" at bounding box center [950, 102] width 67 height 16
select select "9"
select select "2025"
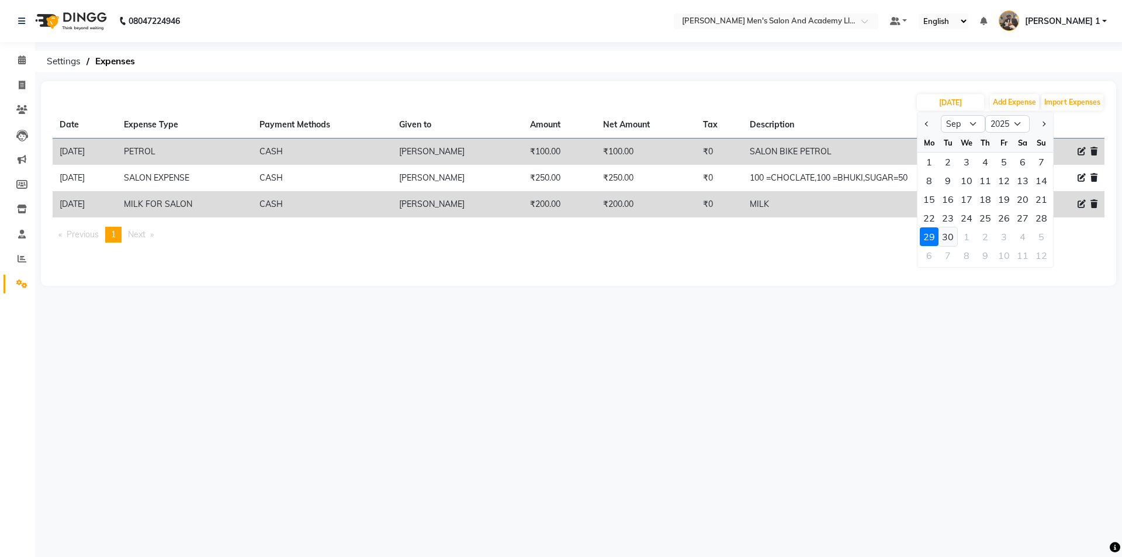
click at [946, 229] on div "30" at bounding box center [948, 236] width 19 height 19
type input "[DATE]"
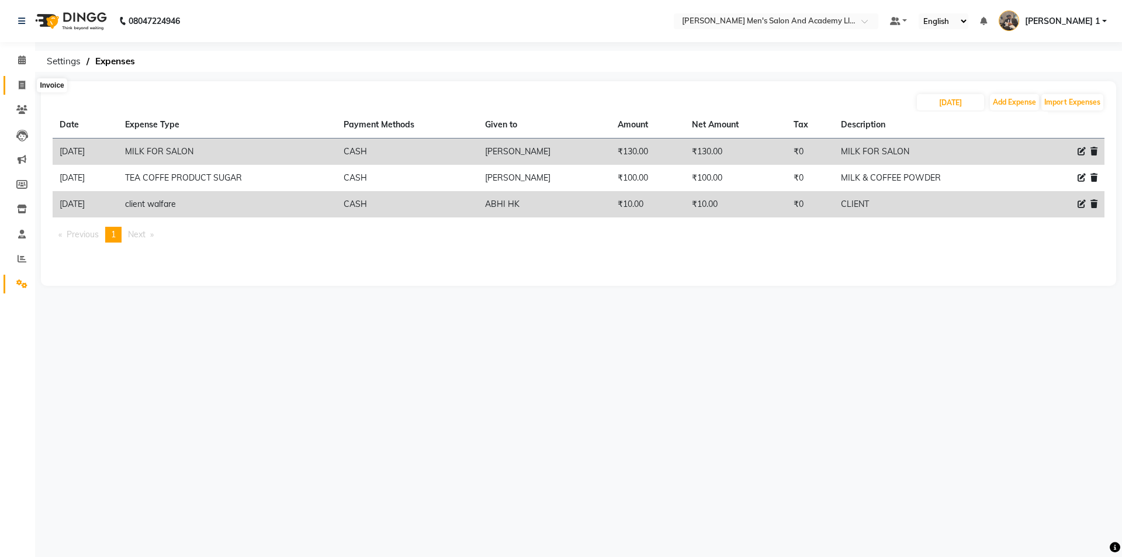
click at [15, 87] on span at bounding box center [22, 85] width 20 height 13
select select "6752"
select select "service"
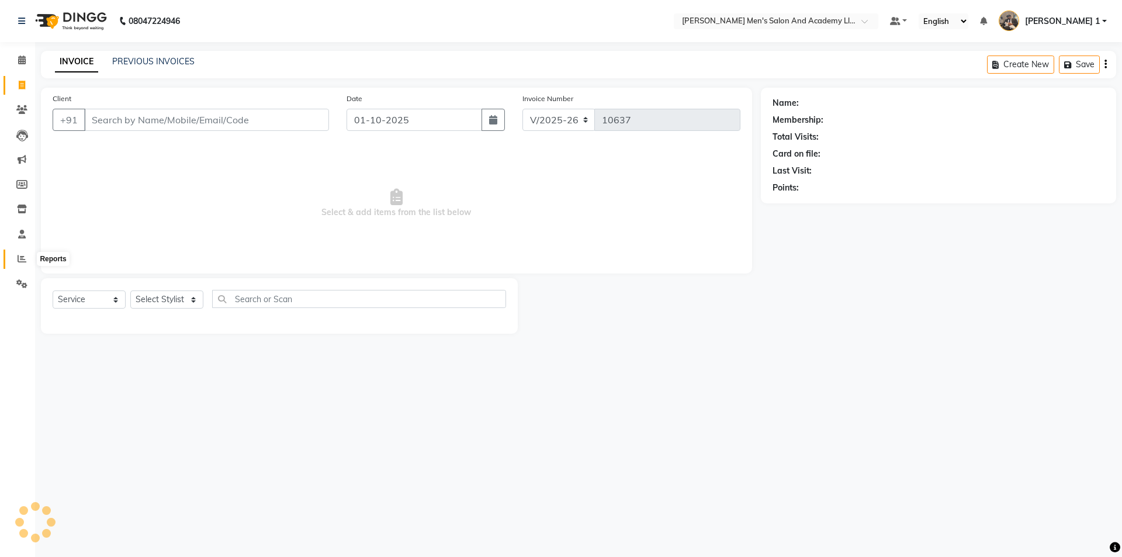
click at [26, 259] on icon at bounding box center [22, 258] width 9 height 9
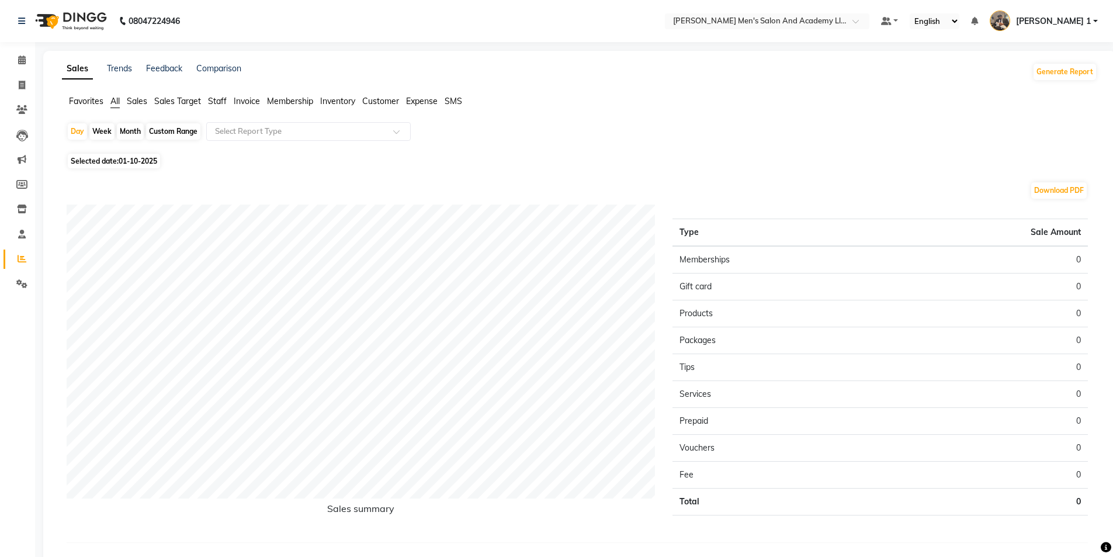
click at [124, 130] on div "Month" at bounding box center [130, 131] width 27 height 16
select select "10"
select select "2025"
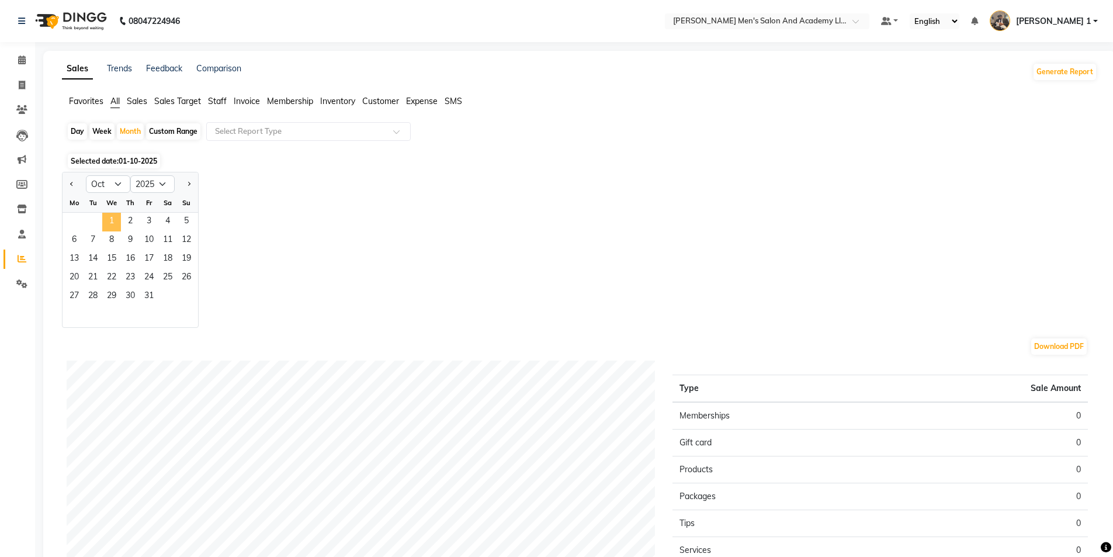
click at [104, 217] on span "1" at bounding box center [111, 222] width 19 height 19
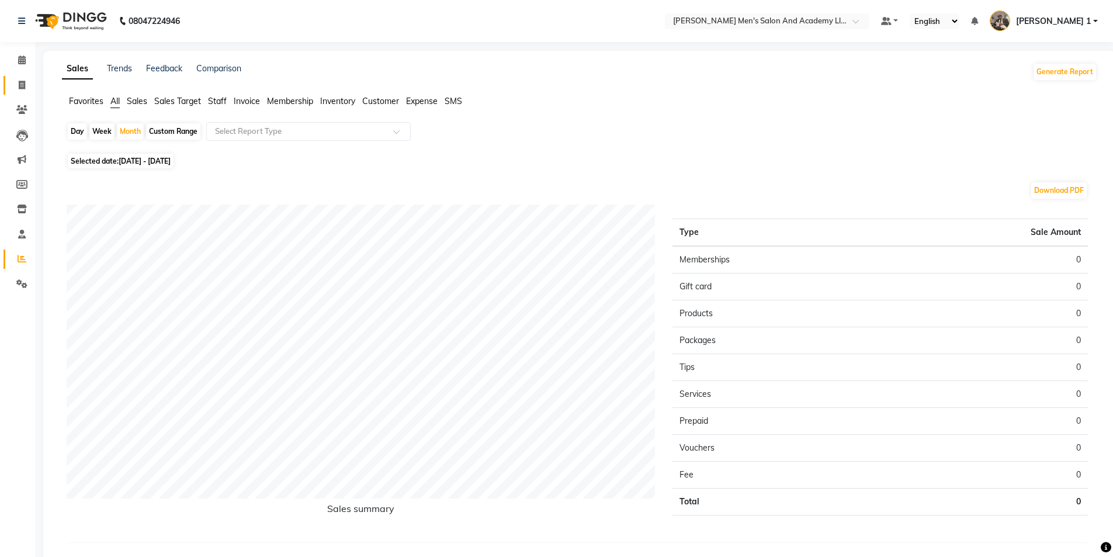
click at [28, 76] on link "Invoice" at bounding box center [18, 85] width 28 height 19
select select "service"
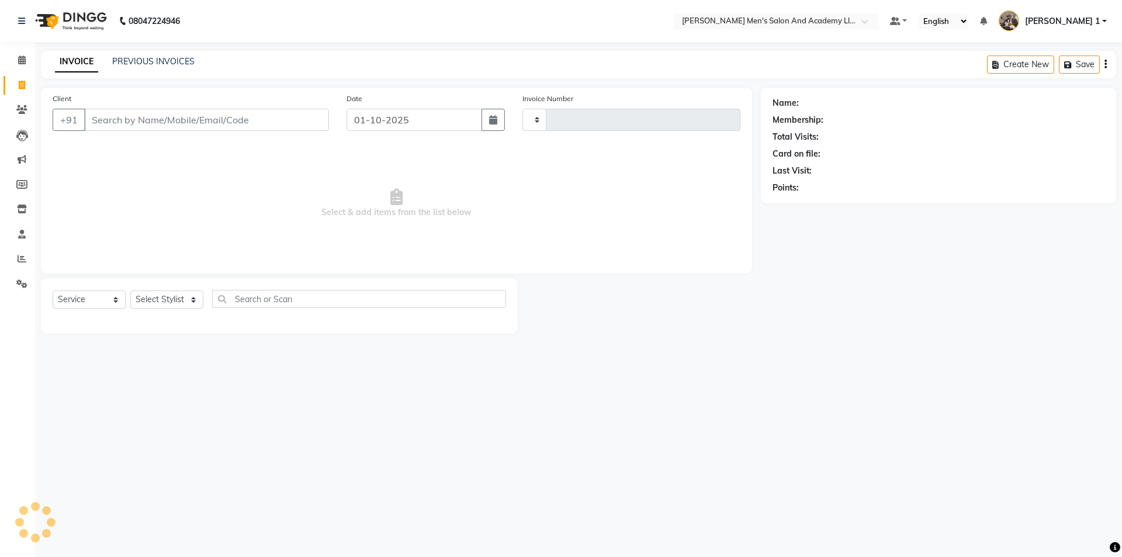
type input "10637"
select select "6752"
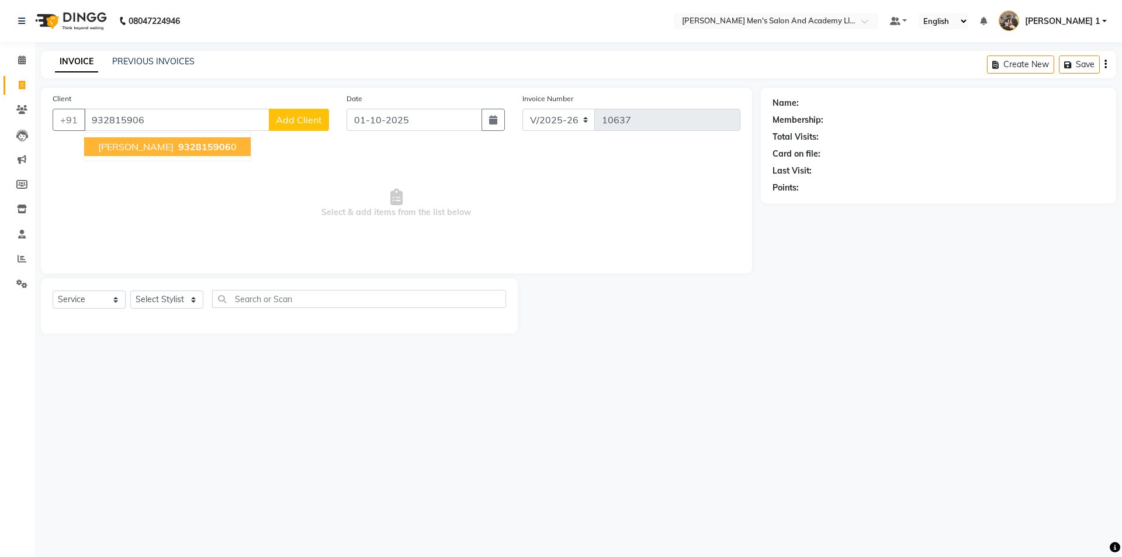
click at [129, 150] on span "[PERSON_NAME]" at bounding box center [135, 147] width 75 height 12
type input "9328159060"
click at [129, 147] on span "Select & add items from the list below" at bounding box center [397, 203] width 688 height 117
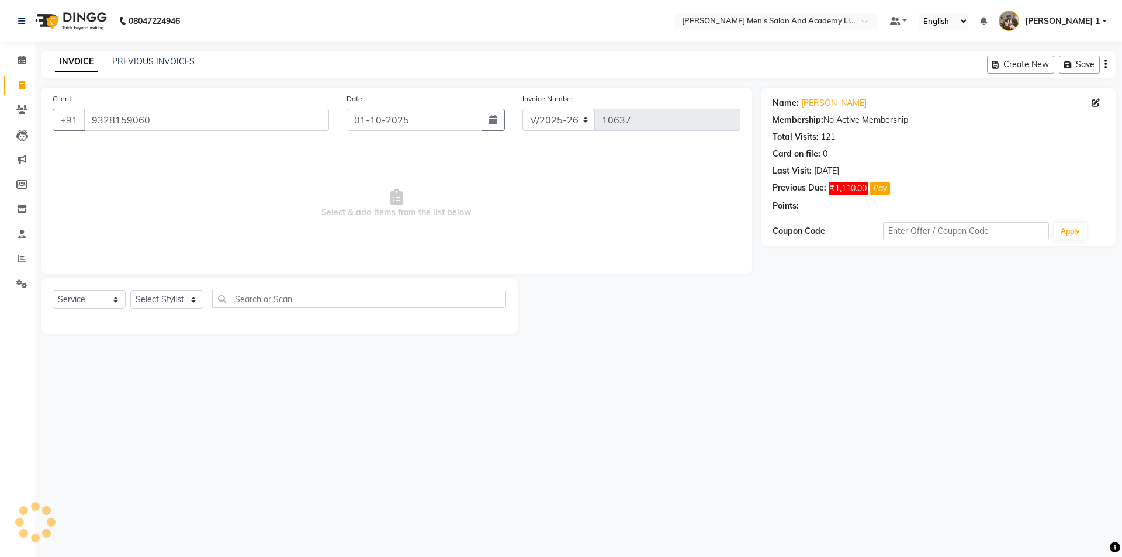
click at [170, 309] on div "Select Service Product Membership Package Voucher Prepaid Gift Card Select Styl…" at bounding box center [280, 303] width 454 height 27
click at [150, 280] on div "Select Service Product Membership Package Voucher Prepaid Gift Card Select Styl…" at bounding box center [279, 306] width 477 height 56
click at [156, 305] on select "Select Stylist [PERSON_NAME] [PERSON_NAME] [PERSON_NAME] [PERSON_NAME] [PERSON_…" at bounding box center [166, 299] width 73 height 18
select select "53860"
click at [130, 290] on select "Select Stylist [PERSON_NAME] [PERSON_NAME] [PERSON_NAME] [PERSON_NAME] [PERSON_…" at bounding box center [166, 299] width 73 height 18
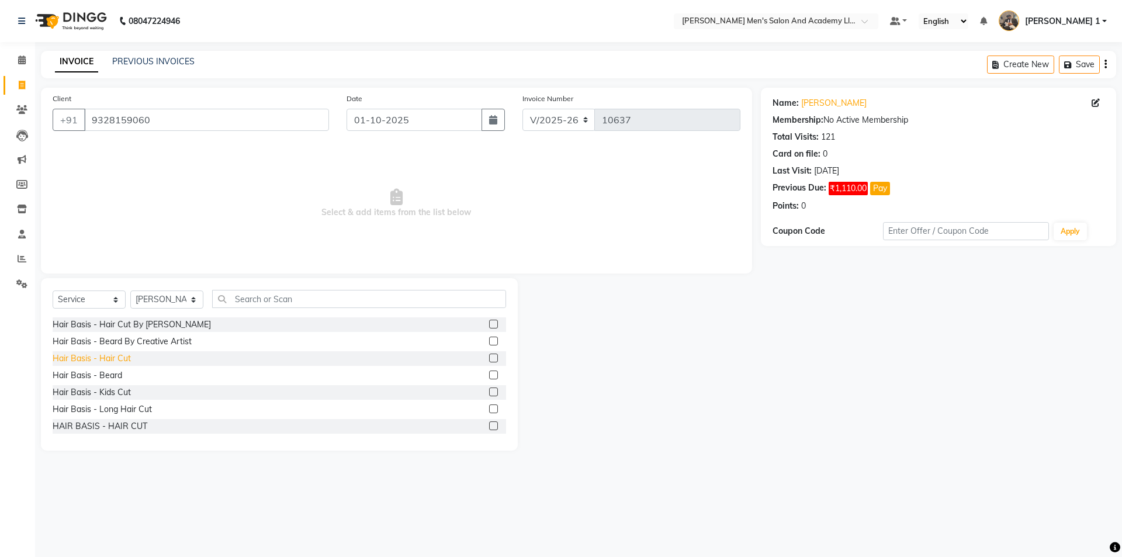
click at [105, 354] on div "Hair Basis - Hair Cut" at bounding box center [92, 358] width 78 height 12
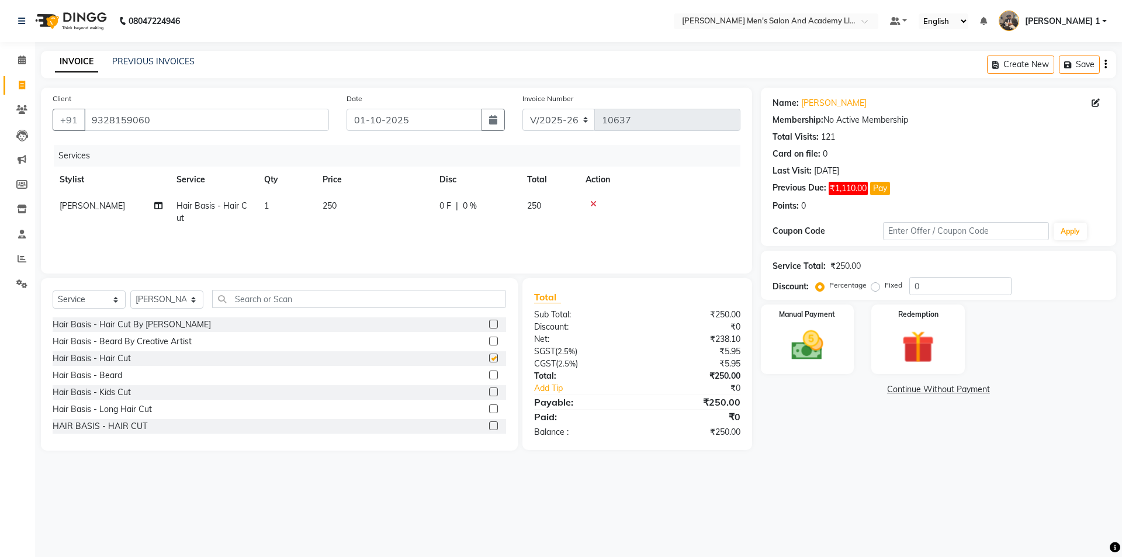
checkbox input "false"
drag, startPoint x: 277, startPoint y: 266, endPoint x: 356, endPoint y: 224, distance: 89.4
click at [279, 265] on div "Client [PHONE_NUMBER] Date [DATE] Invoice Number V/2025 V/[PHONE_NUMBER] Servic…" at bounding box center [396, 181] width 711 height 186
drag, startPoint x: 365, startPoint y: 218, endPoint x: 374, endPoint y: 218, distance: 8.8
click at [374, 218] on td "250" at bounding box center [374, 212] width 117 height 39
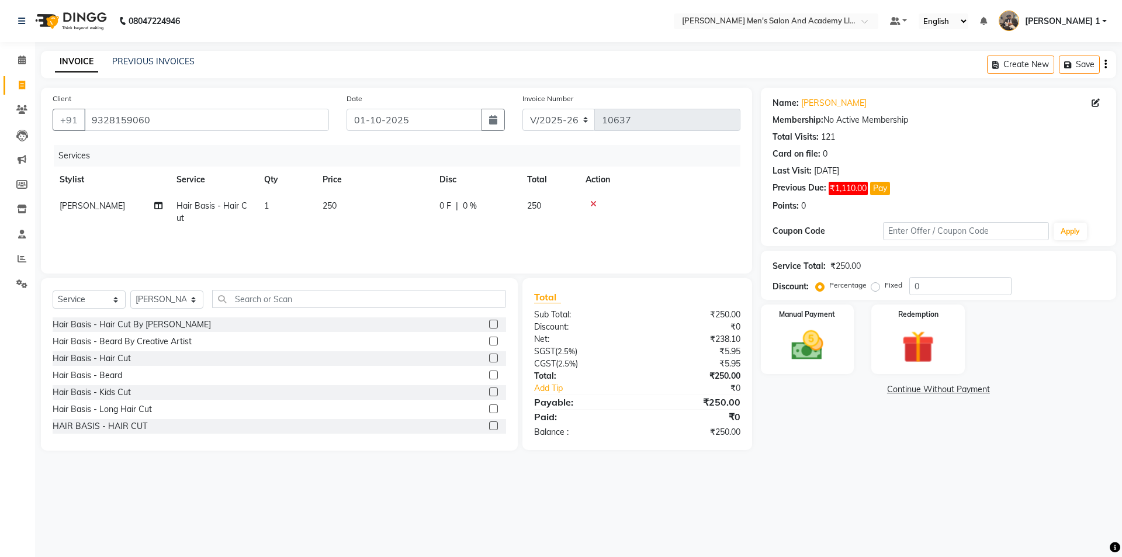
select select "53860"
drag, startPoint x: 417, startPoint y: 212, endPoint x: 271, endPoint y: 247, distance: 149.6
click at [341, 219] on tr "[PERSON_NAME] [PERSON_NAME] [PERSON_NAME] [PERSON_NAME] [PERSON_NAME] AVINASH […" at bounding box center [397, 215] width 688 height 44
type input "150"
click at [809, 336] on img at bounding box center [807, 345] width 54 height 39
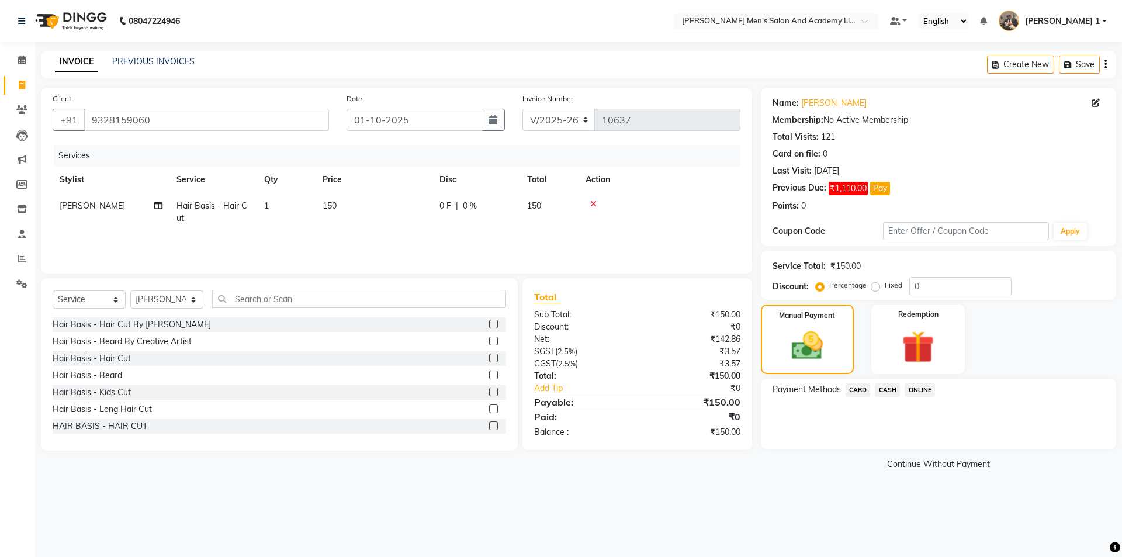
click at [884, 388] on span "CASH" at bounding box center [887, 389] width 25 height 13
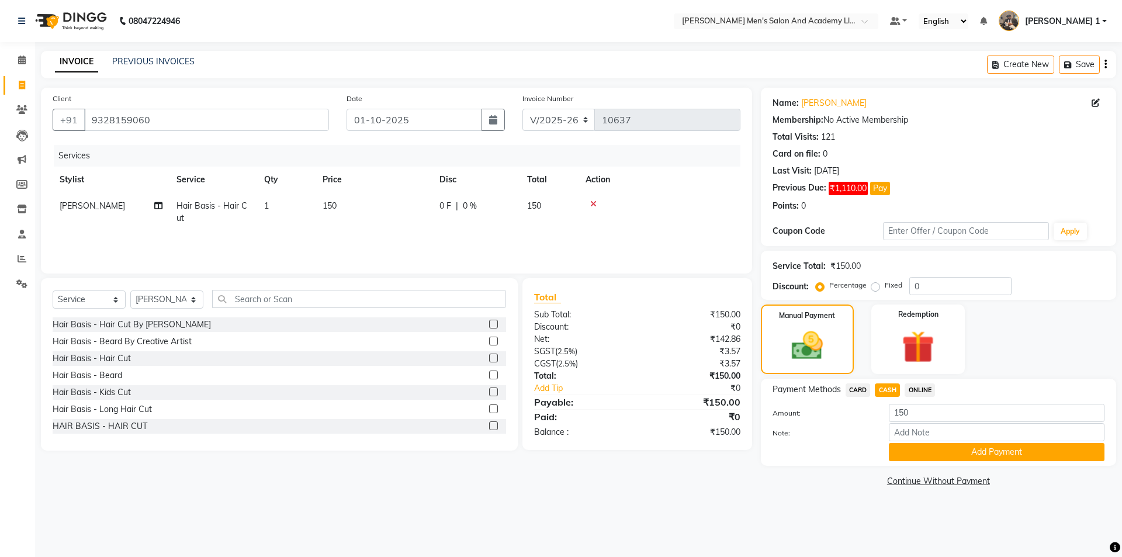
click at [933, 451] on button "Add Payment" at bounding box center [997, 452] width 216 height 18
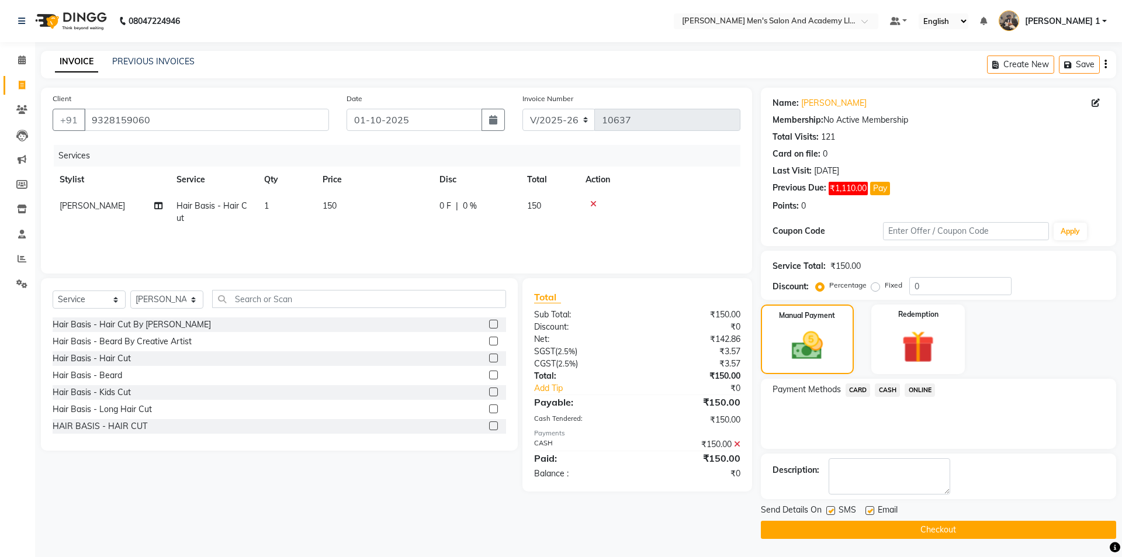
drag, startPoint x: 868, startPoint y: 509, endPoint x: 846, endPoint y: 523, distance: 25.8
click at [868, 510] on label at bounding box center [870, 510] width 9 height 9
click at [868, 510] on input "checkbox" at bounding box center [870, 511] width 8 height 8
checkbox input "false"
click at [832, 511] on label at bounding box center [830, 510] width 9 height 9
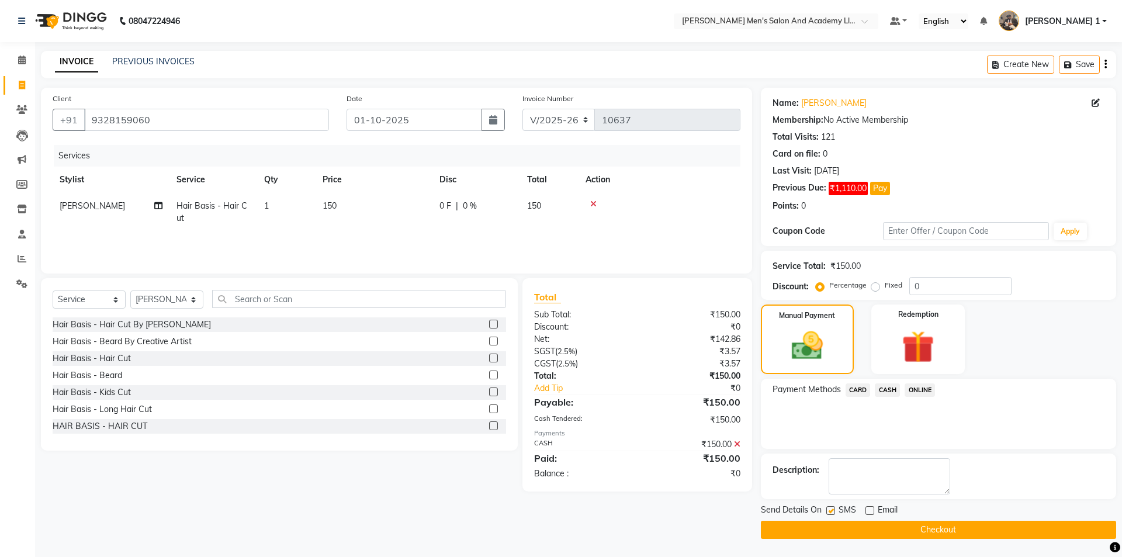
click at [832, 511] on input "checkbox" at bounding box center [830, 511] width 8 height 8
checkbox input "false"
click at [841, 525] on button "Checkout" at bounding box center [938, 530] width 355 height 18
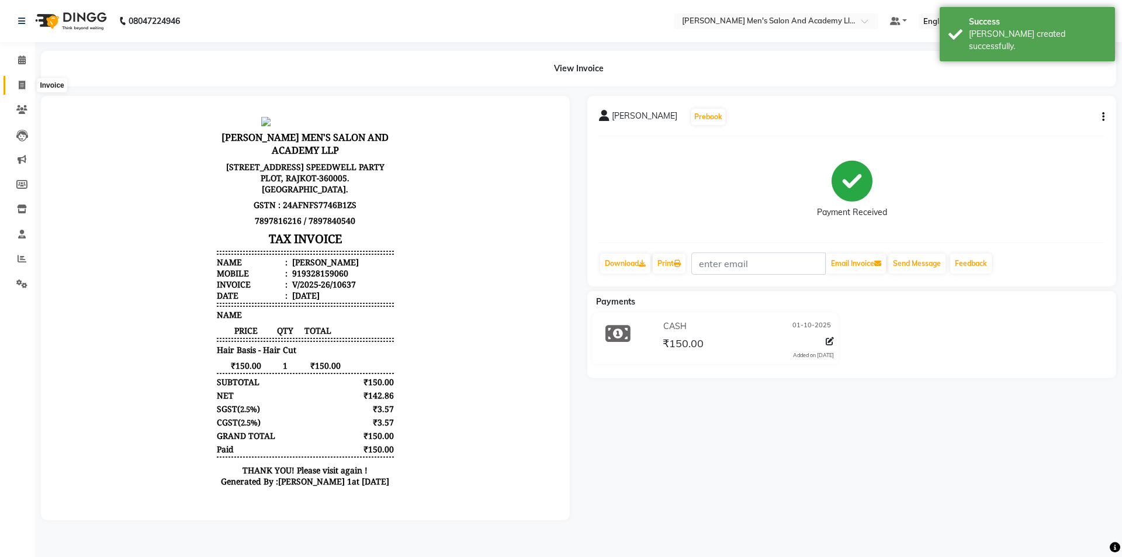
click at [14, 87] on span at bounding box center [22, 85] width 20 height 13
select select "6752"
select select "service"
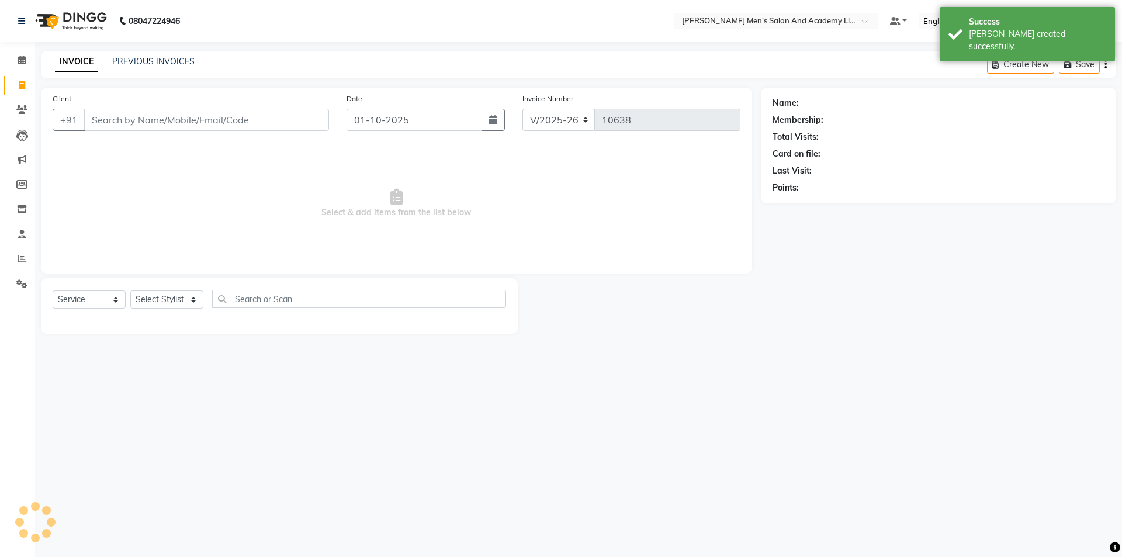
click at [108, 70] on div "INVOICE PREVIOUS INVOICES Create New Save" at bounding box center [578, 64] width 1075 height 27
click at [131, 53] on div "INVOICE PREVIOUS INVOICES Create New Save" at bounding box center [578, 64] width 1075 height 27
click at [130, 58] on link "PREVIOUS INVOICES" at bounding box center [153, 61] width 82 height 11
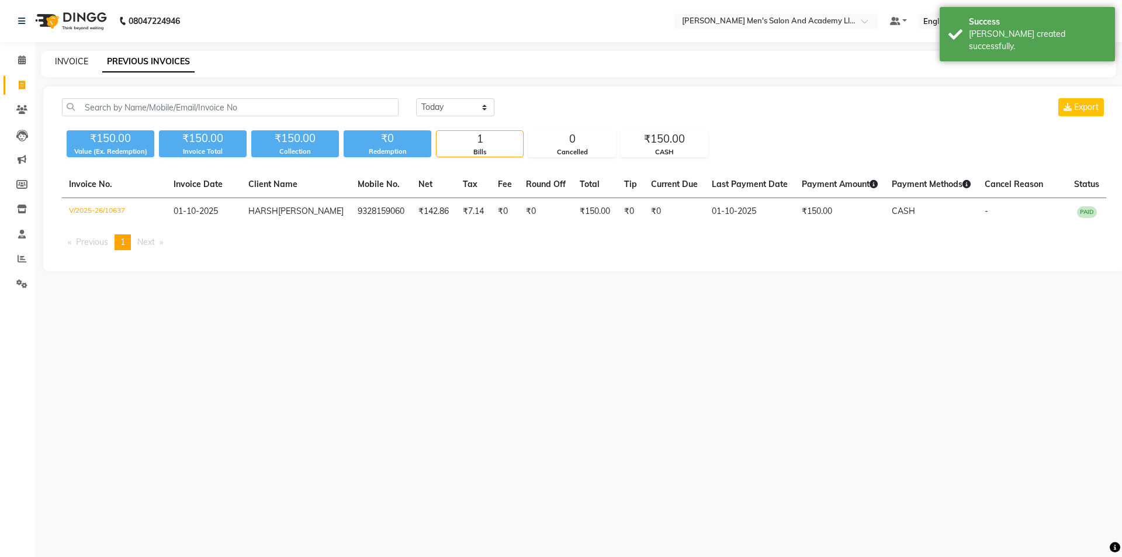
click at [80, 57] on link "INVOICE" at bounding box center [71, 61] width 33 height 11
select select "6752"
select select "service"
